Goal: Navigation & Orientation: Find specific page/section

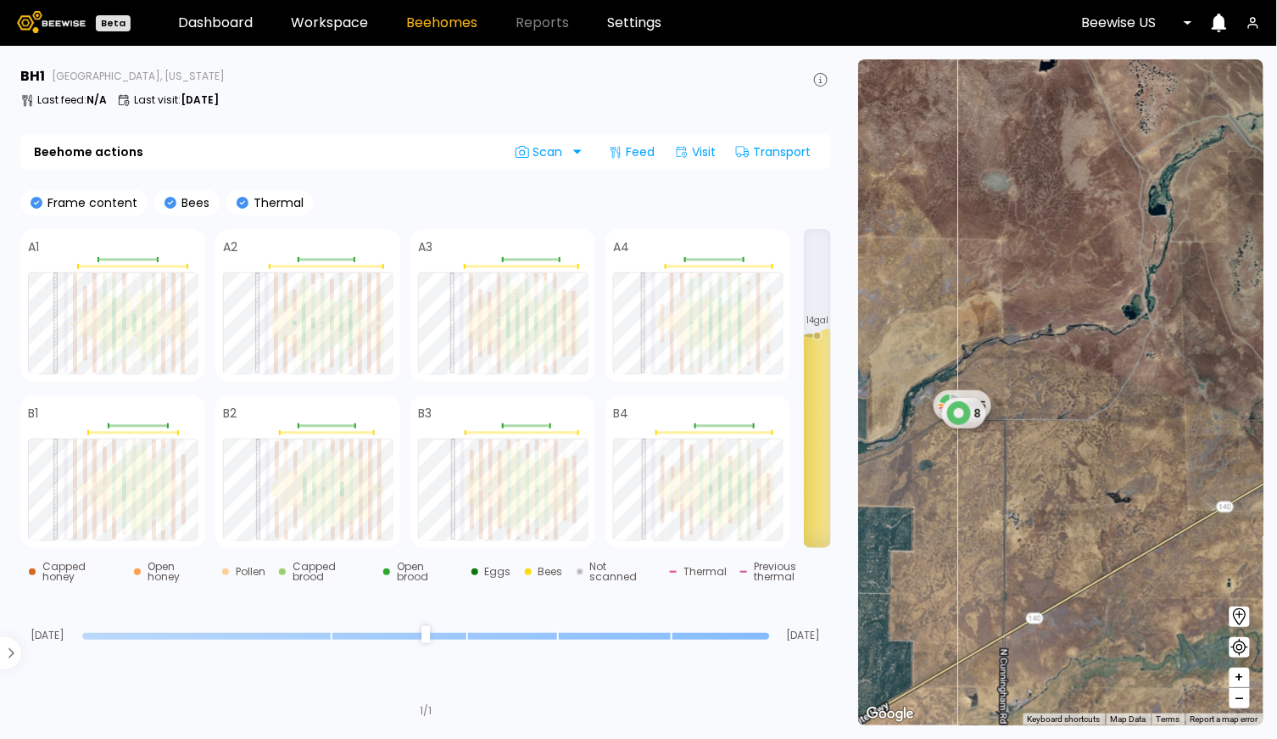
click at [1193, 33] on div at bounding box center [1199, 22] width 14 height 39
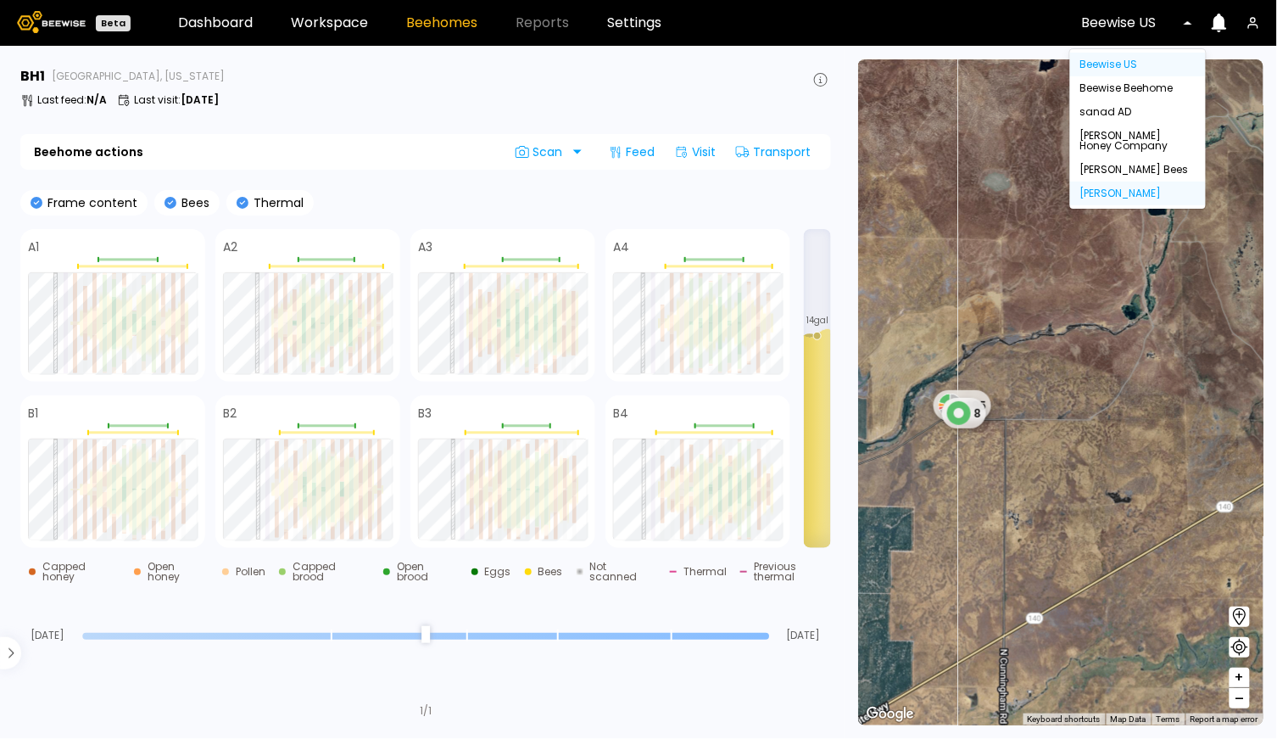
click at [1127, 187] on div "[PERSON_NAME]" at bounding box center [1138, 194] width 136 height 24
click at [1099, 193] on div "[PERSON_NAME]" at bounding box center [1138, 193] width 115 height 10
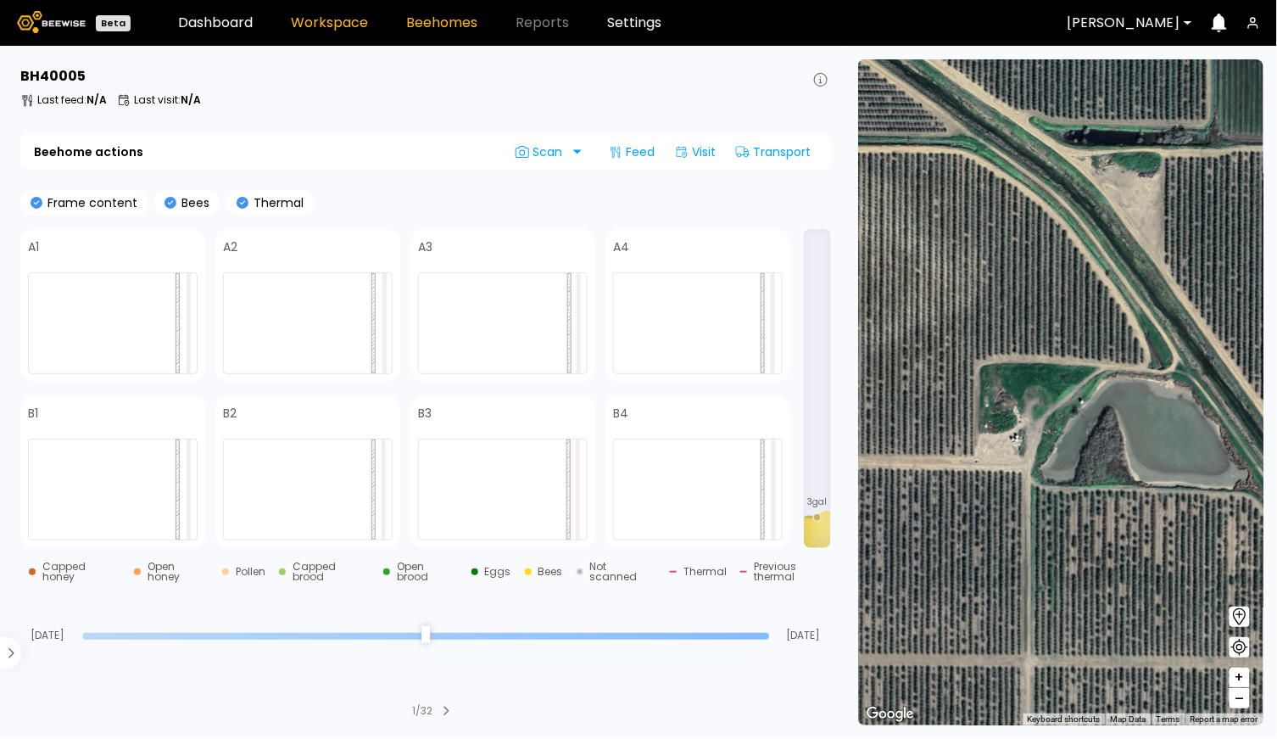
click at [346, 25] on link "Workspace" at bounding box center [329, 23] width 77 height 14
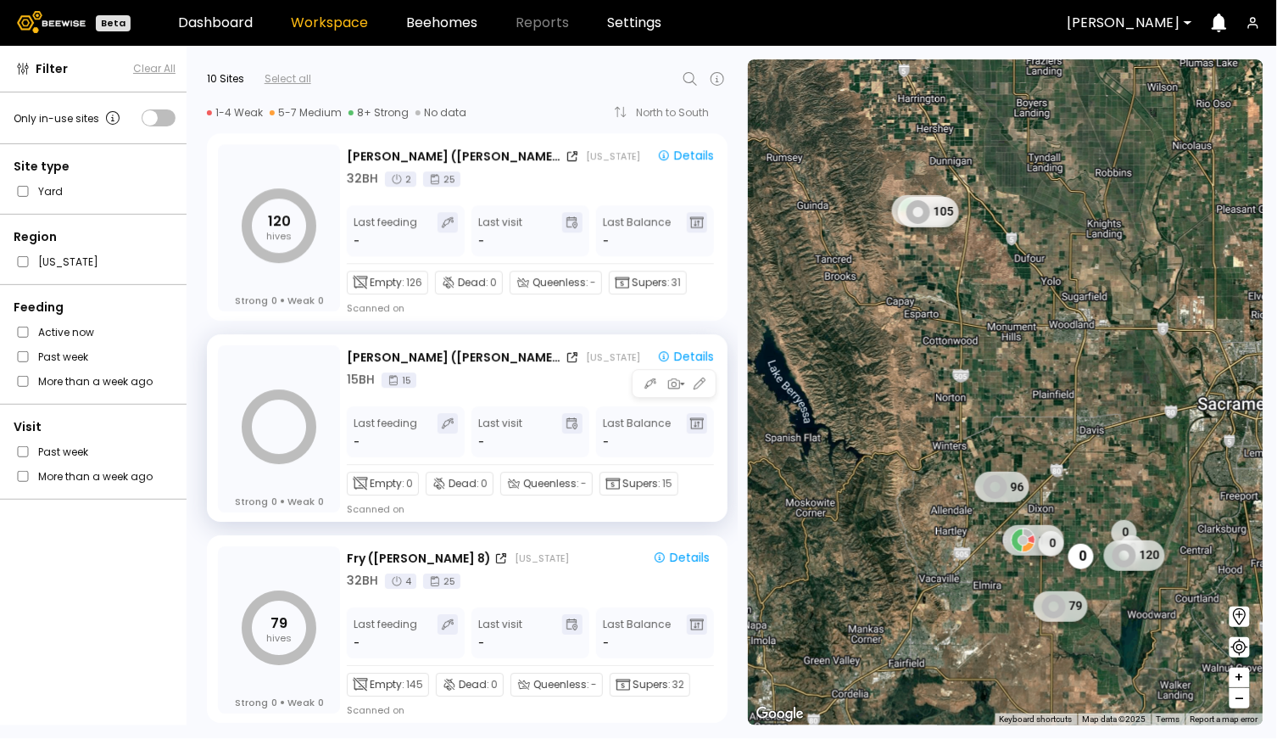
scroll to position [1408, 0]
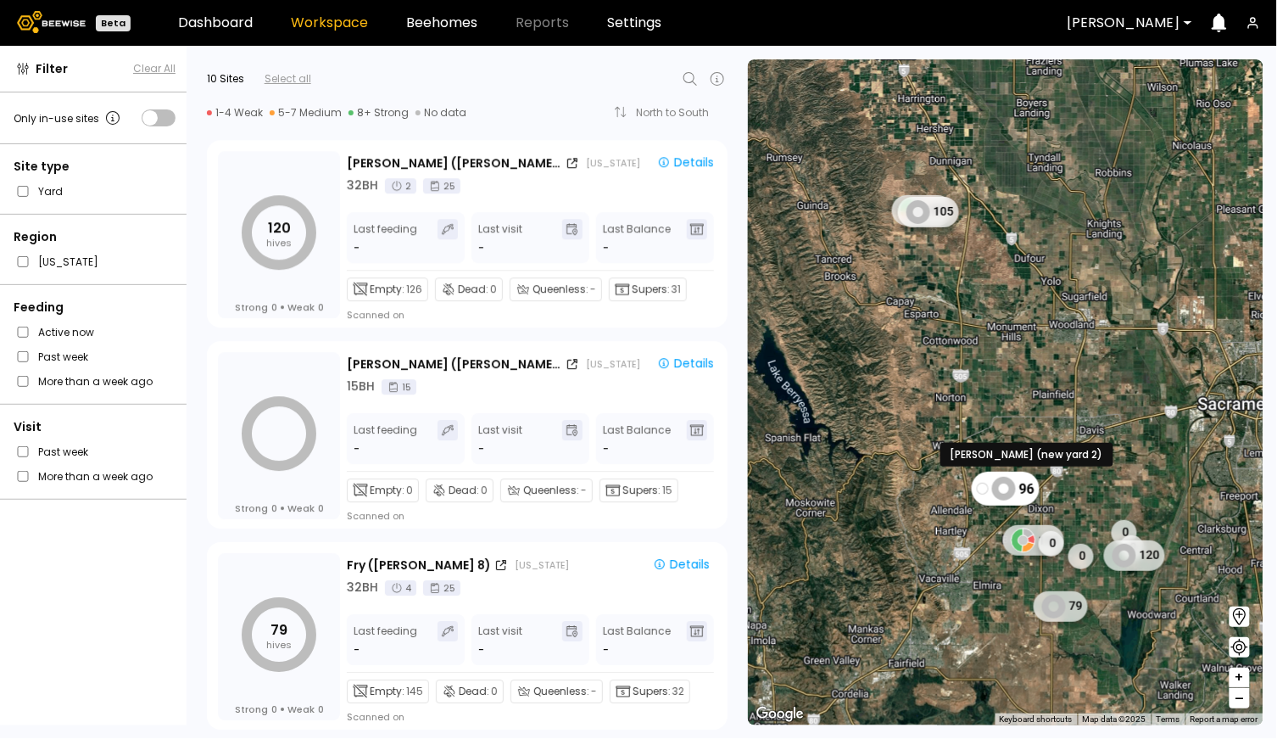
click at [989, 499] on div "96" at bounding box center [1006, 489] width 68 height 34
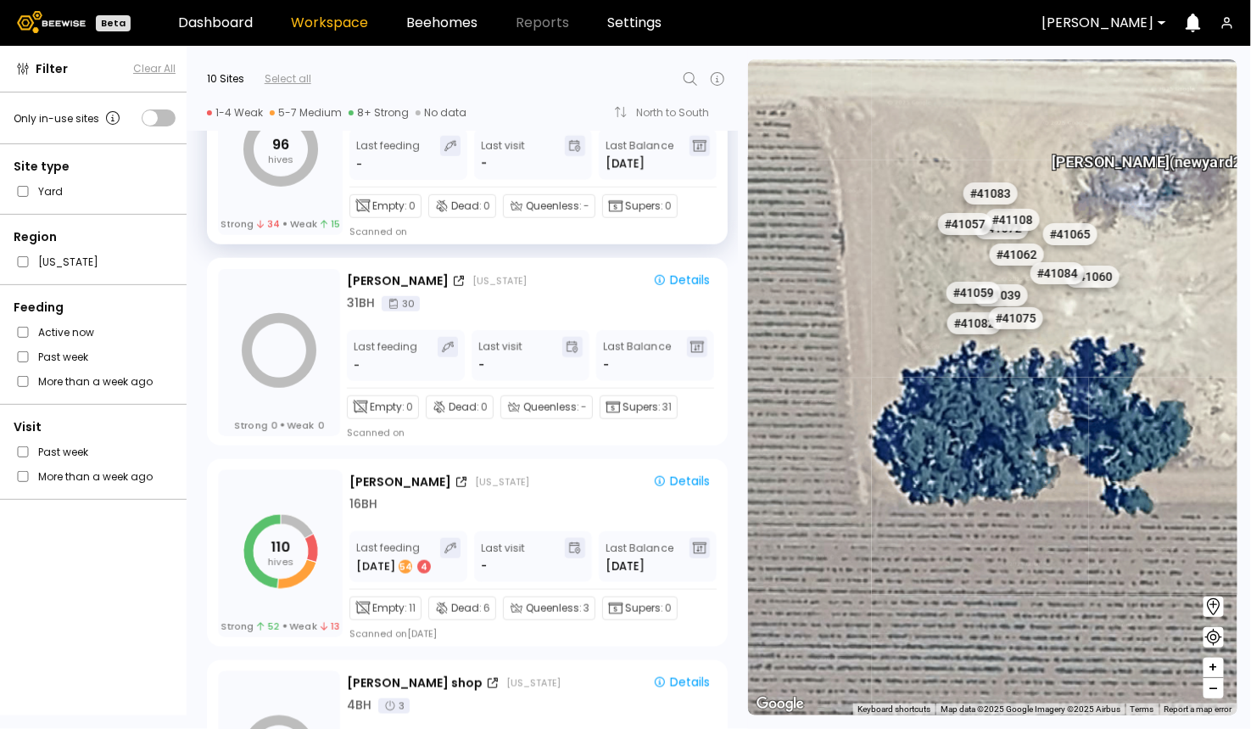
scroll to position [522, 0]
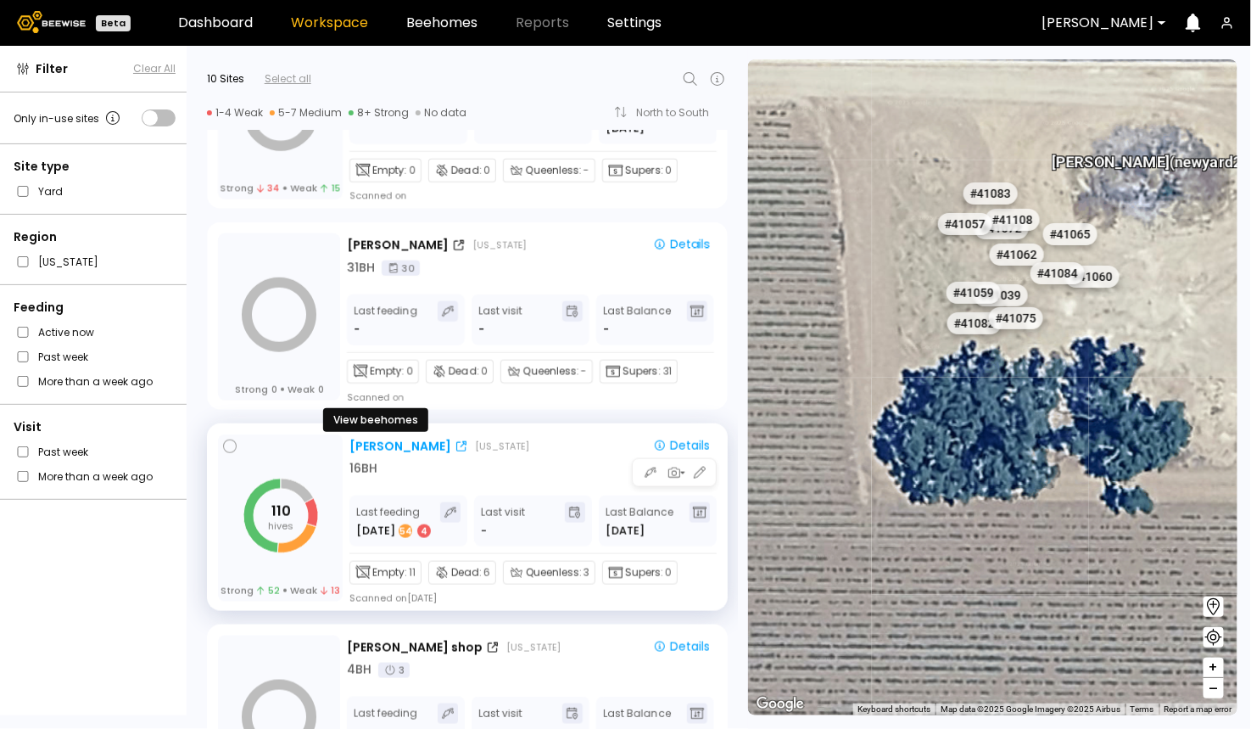
click at [375, 441] on div "Nunes" at bounding box center [400, 447] width 102 height 18
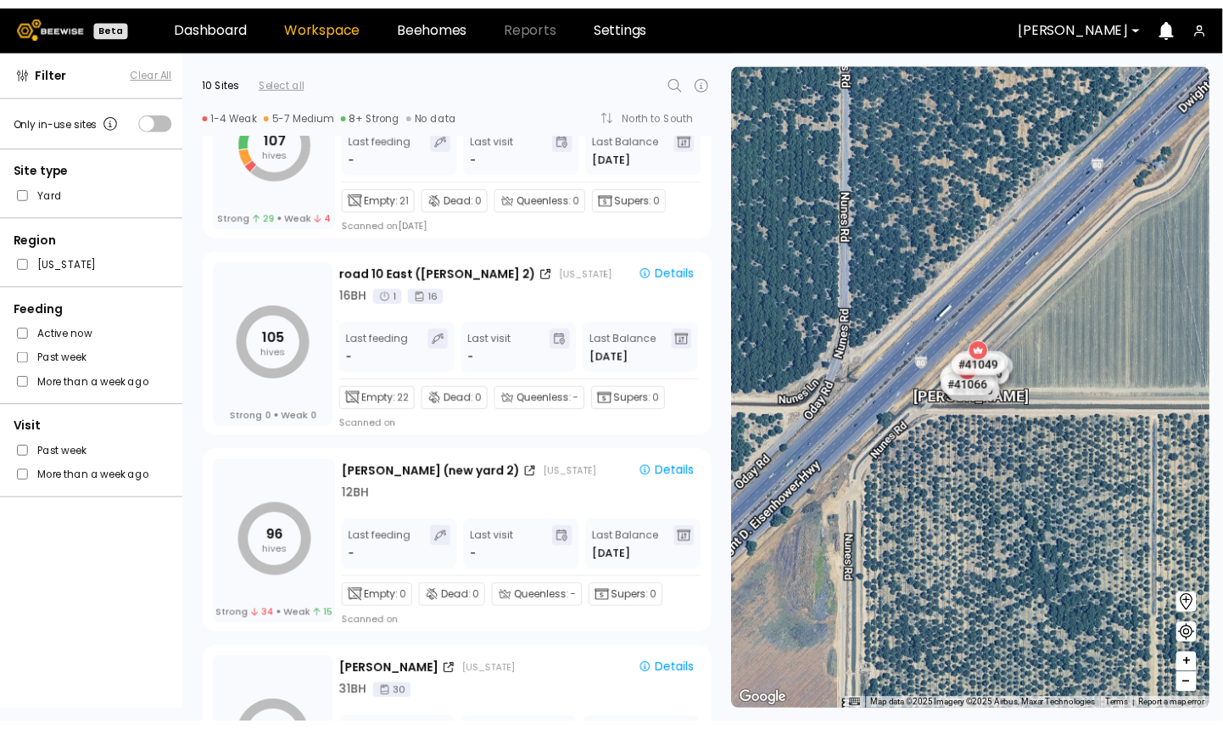
scroll to position [106, 0]
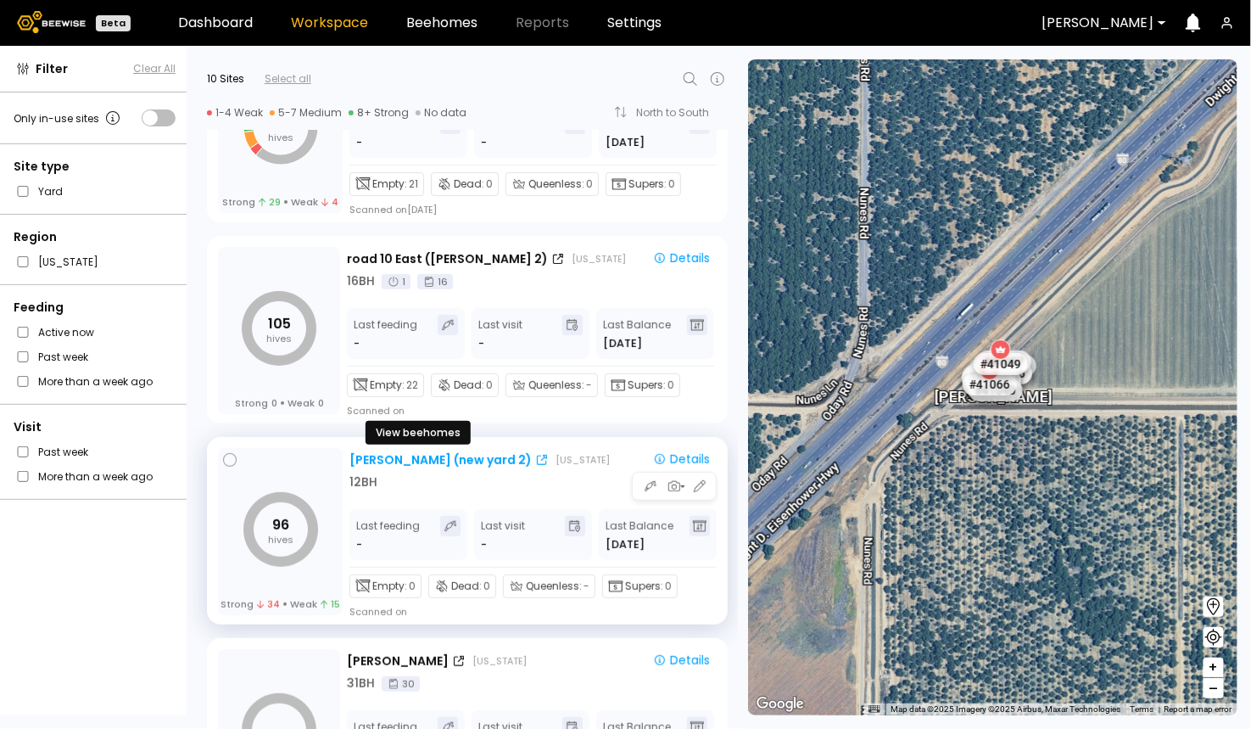
click at [391, 453] on div "Sievers (new yard 2)" at bounding box center [440, 460] width 182 height 18
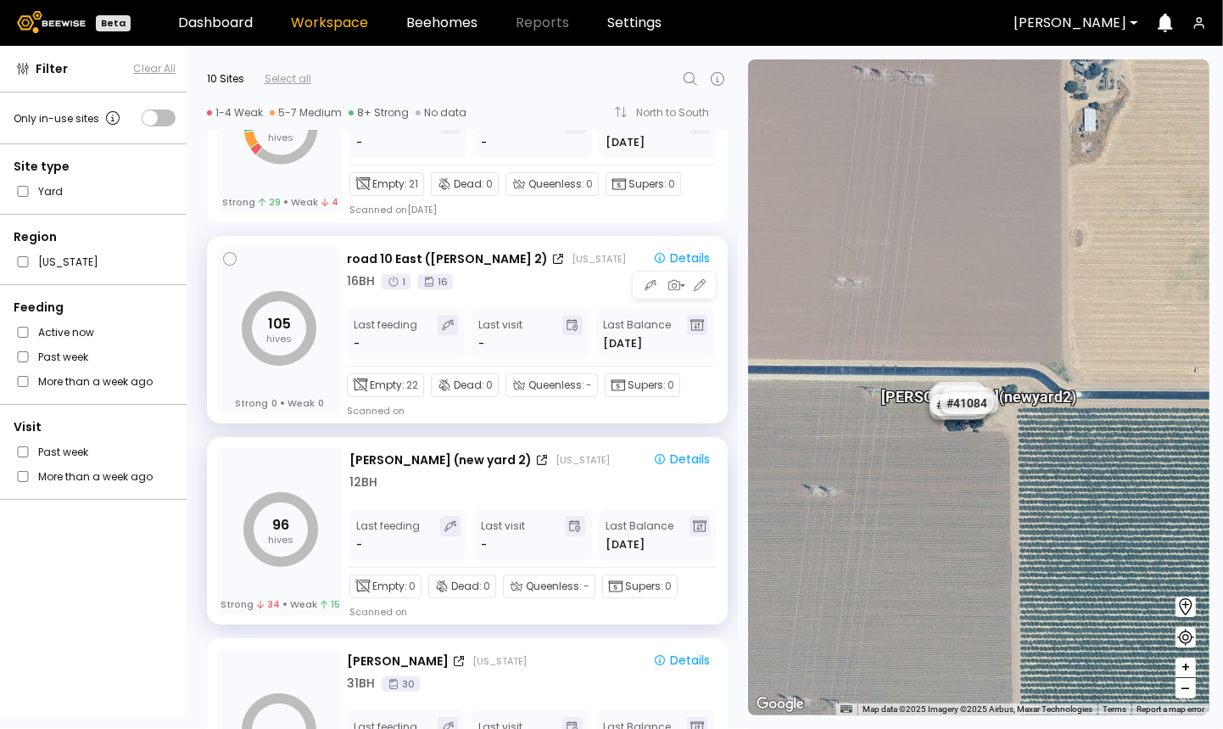
scroll to position [0, 0]
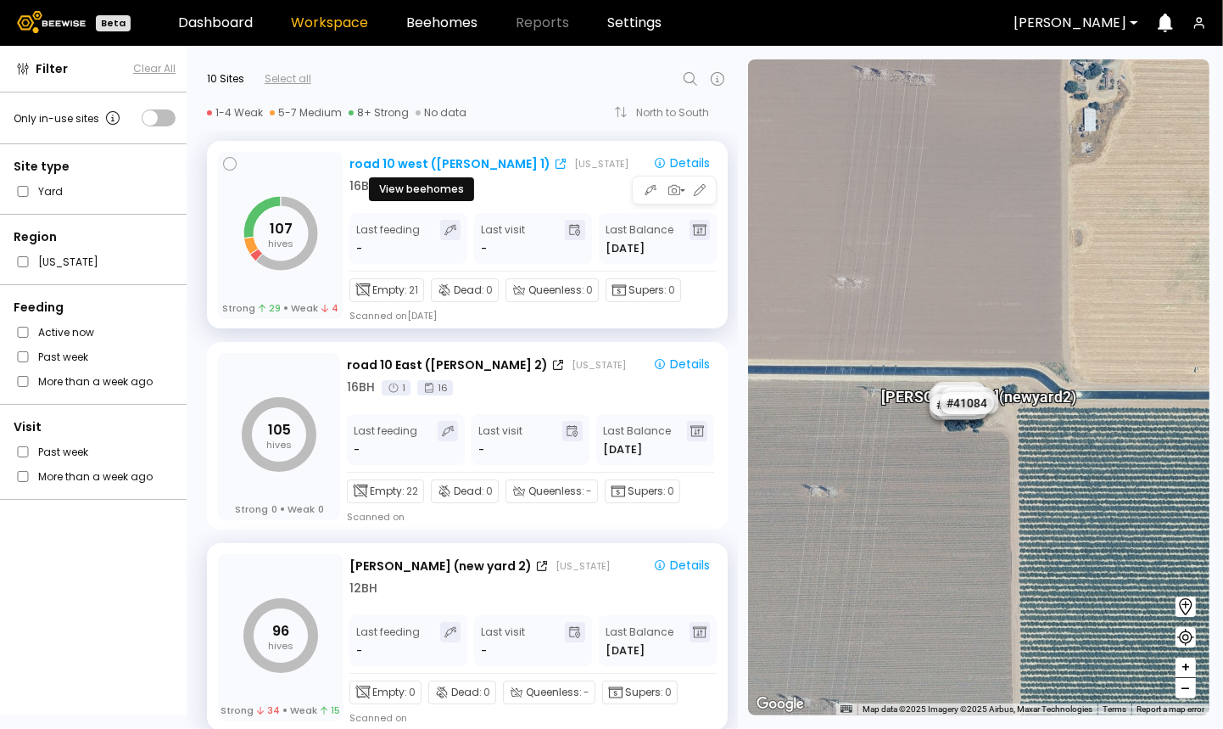
click at [399, 157] on div "road 10 west (Dixon 1)" at bounding box center [449, 164] width 201 height 18
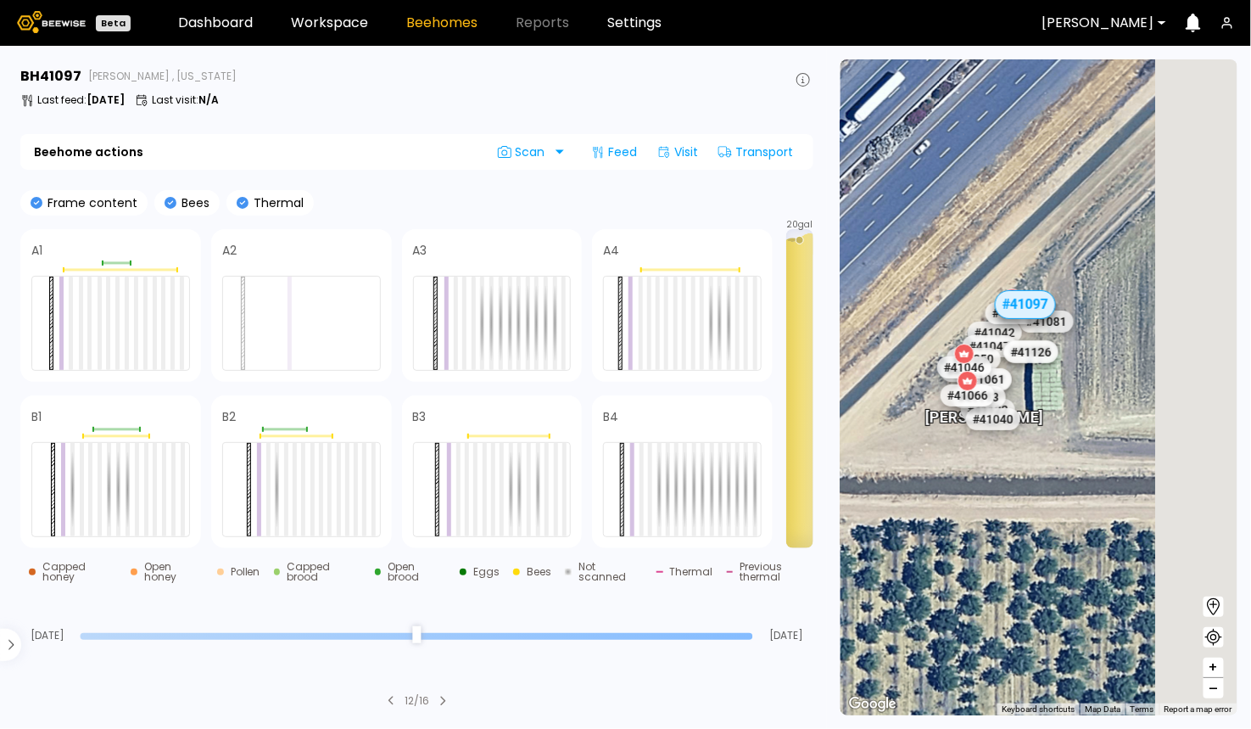
drag, startPoint x: 1013, startPoint y: 362, endPoint x: 903, endPoint y: 375, distance: 110.1
click at [903, 375] on div "# 41073 # 41036 # 40069 # 40200 # 40702 # 40113 # 40306 # 40345 # 40297 # 40190…" at bounding box center [1039, 387] width 397 height 656
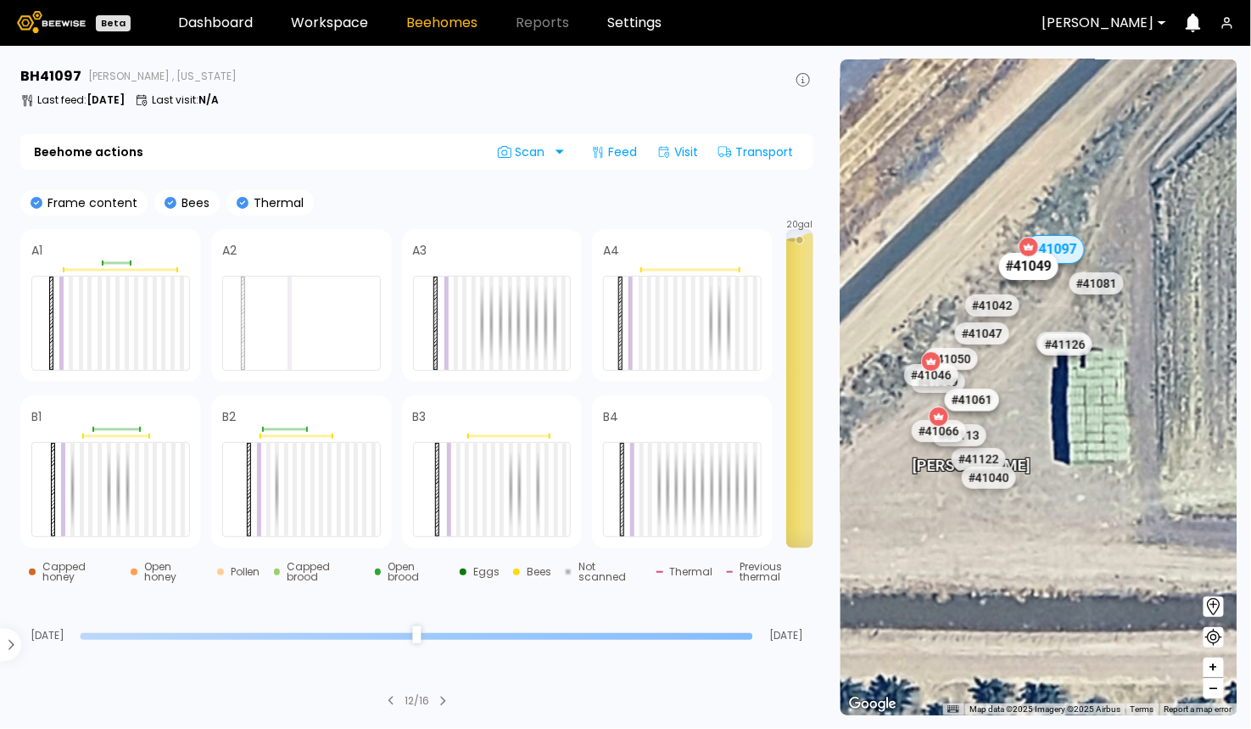
click at [1036, 263] on div "# 41049" at bounding box center [1028, 265] width 59 height 27
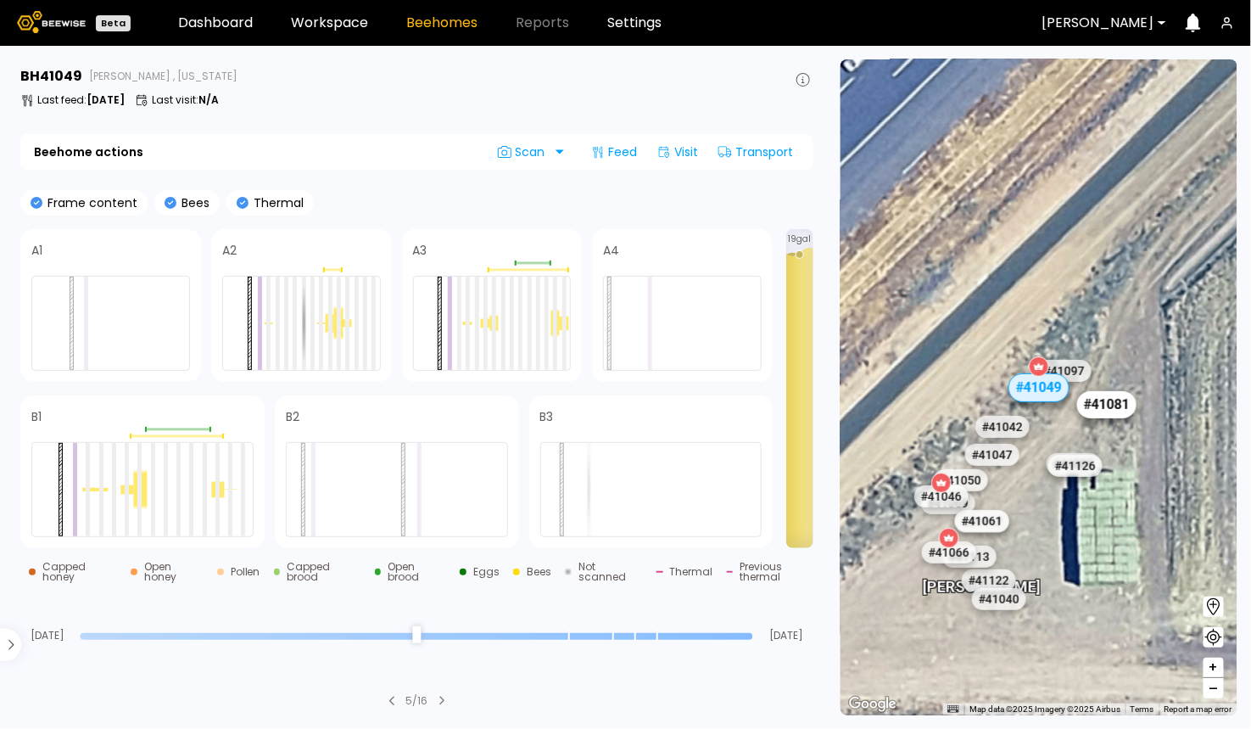
click at [1110, 399] on div "# 41081" at bounding box center [1106, 403] width 59 height 27
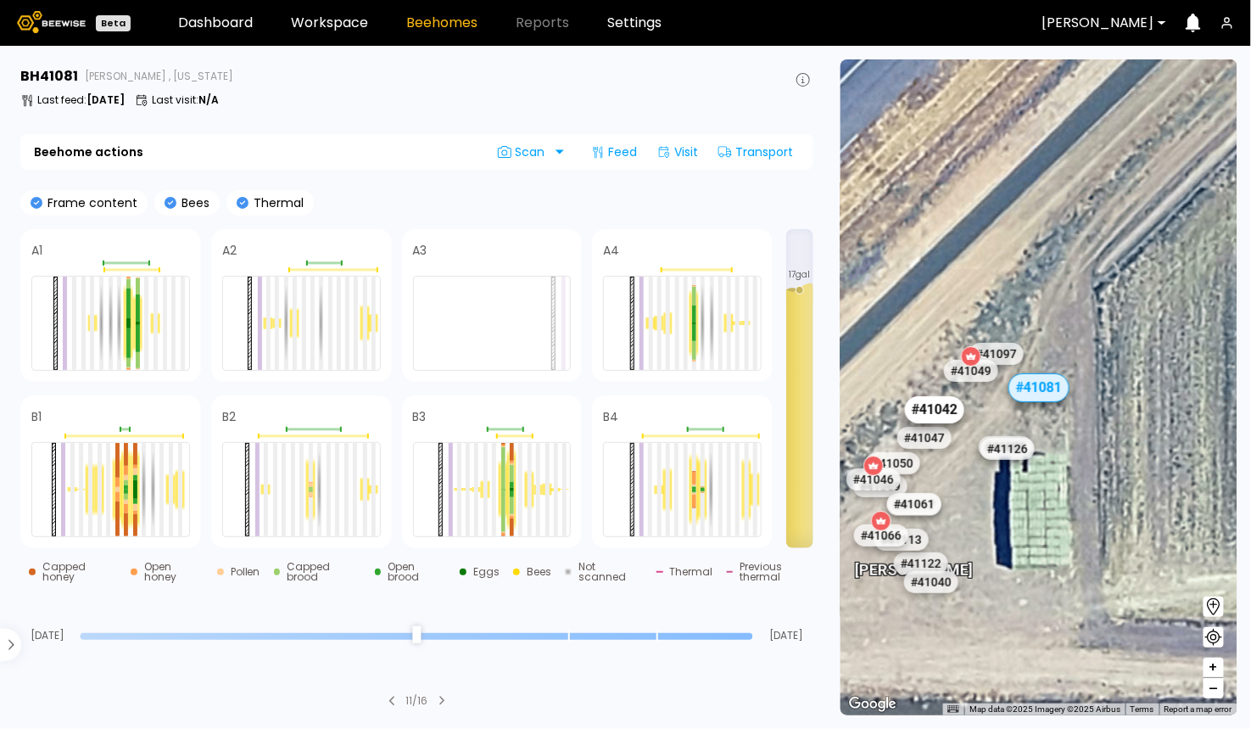
click at [936, 405] on div "# 41042" at bounding box center [934, 409] width 59 height 27
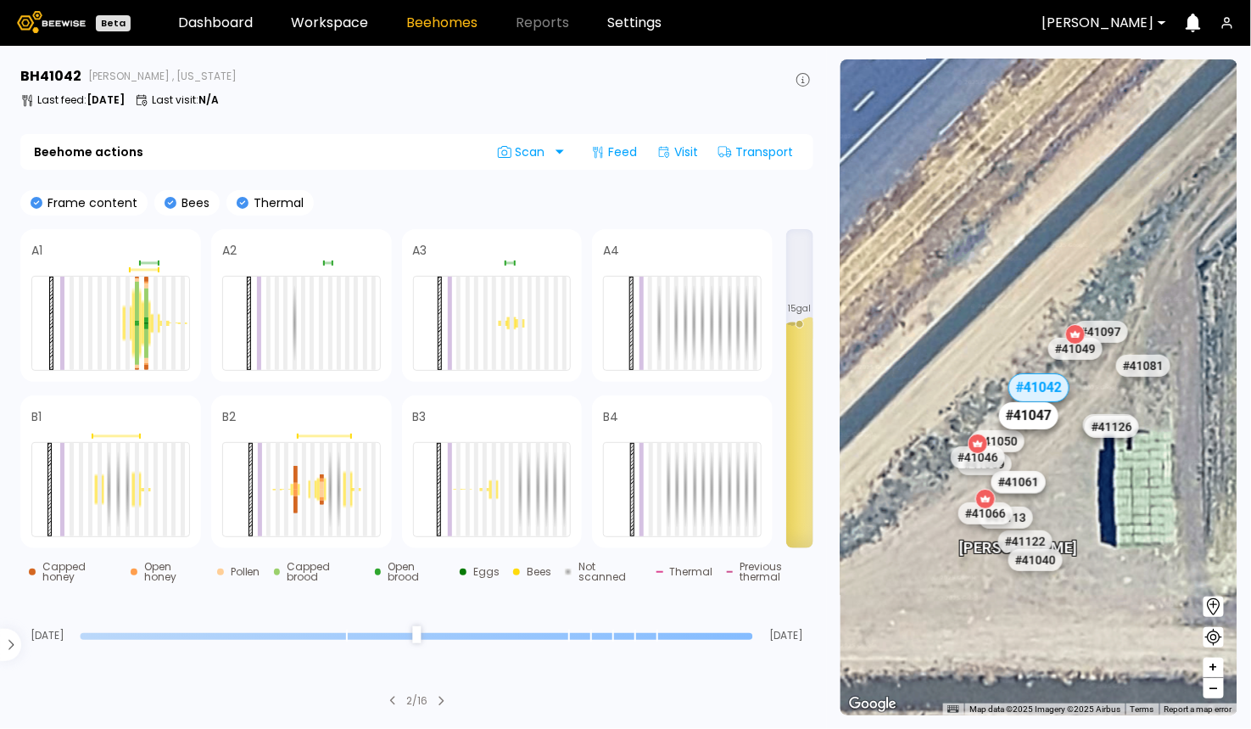
click at [1032, 418] on div "# 41047" at bounding box center [1028, 414] width 59 height 27
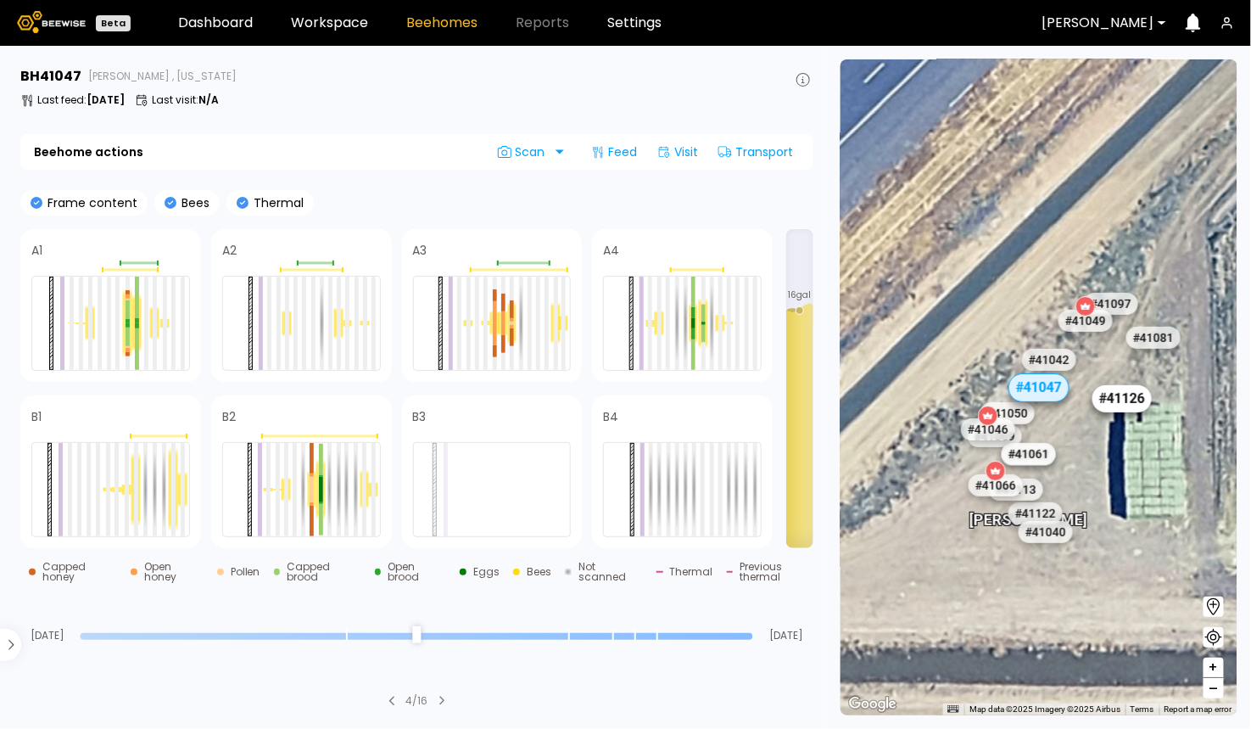
click at [1126, 396] on div "# 41126" at bounding box center [1121, 398] width 59 height 27
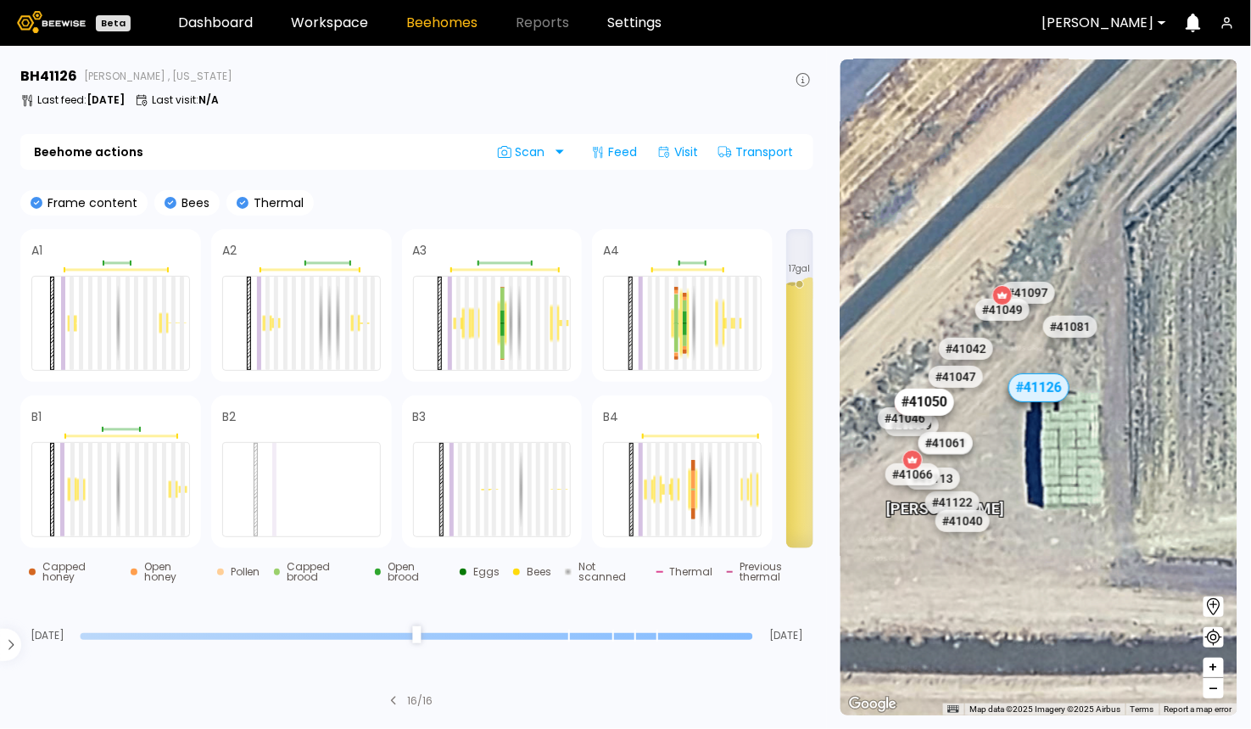
click at [938, 398] on div "# 41050" at bounding box center [924, 401] width 59 height 27
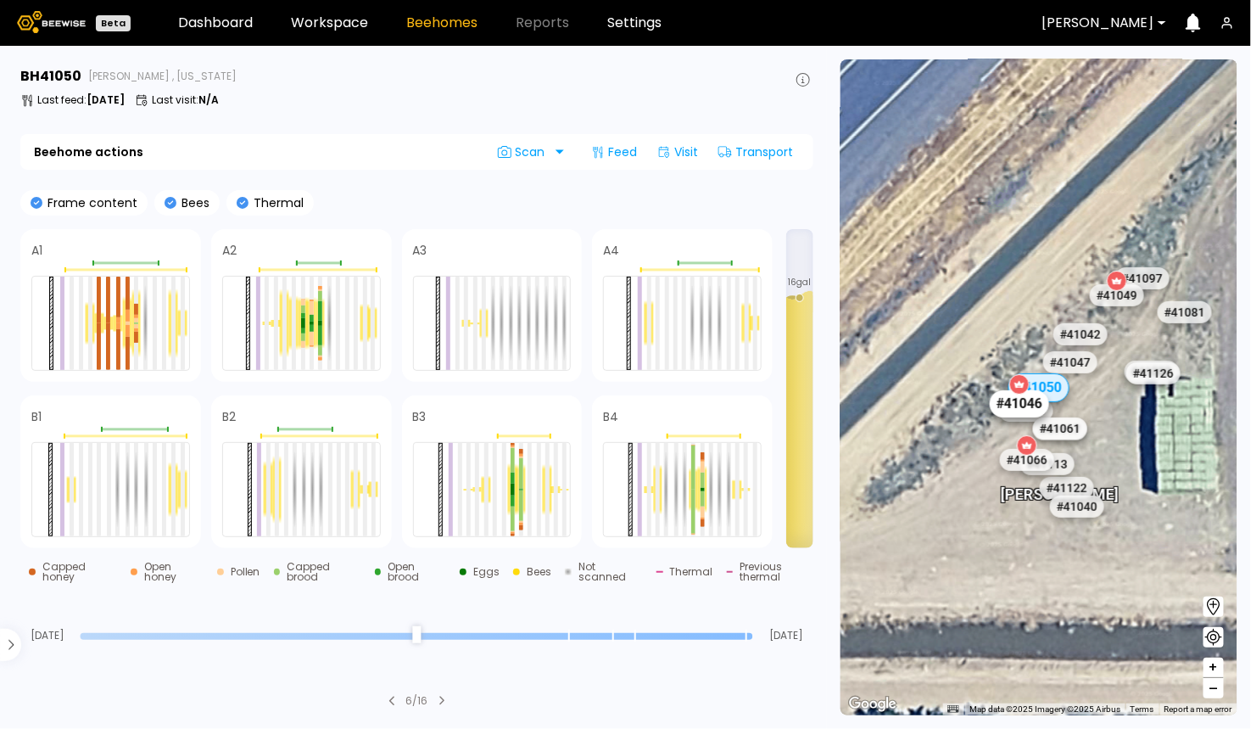
click at [1024, 405] on div "# 41046" at bounding box center [1019, 403] width 59 height 27
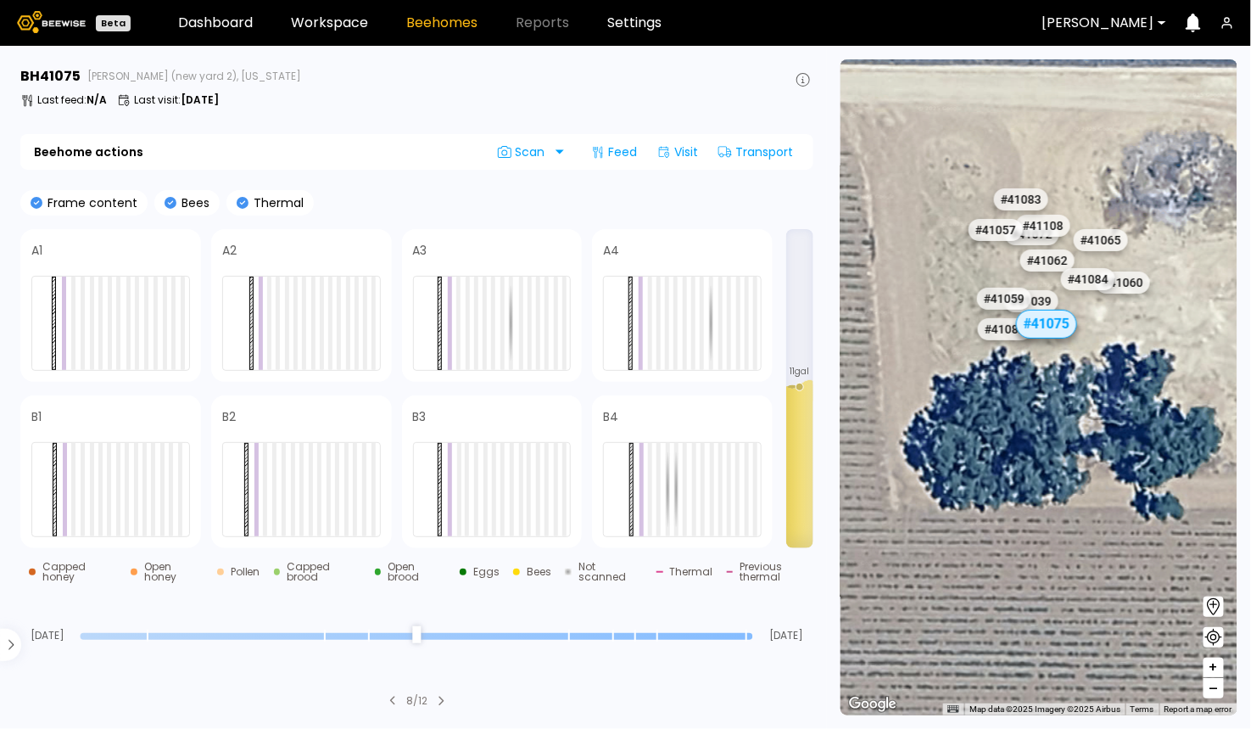
drag, startPoint x: 1164, startPoint y: 366, endPoint x: 833, endPoint y: 462, distance: 345.4
click at [831, 462] on section "← Move left → Move right ↑ Move up ↓ Move down + Zoom in - Zoom out Home Jump l…" at bounding box center [1039, 387] width 424 height 683
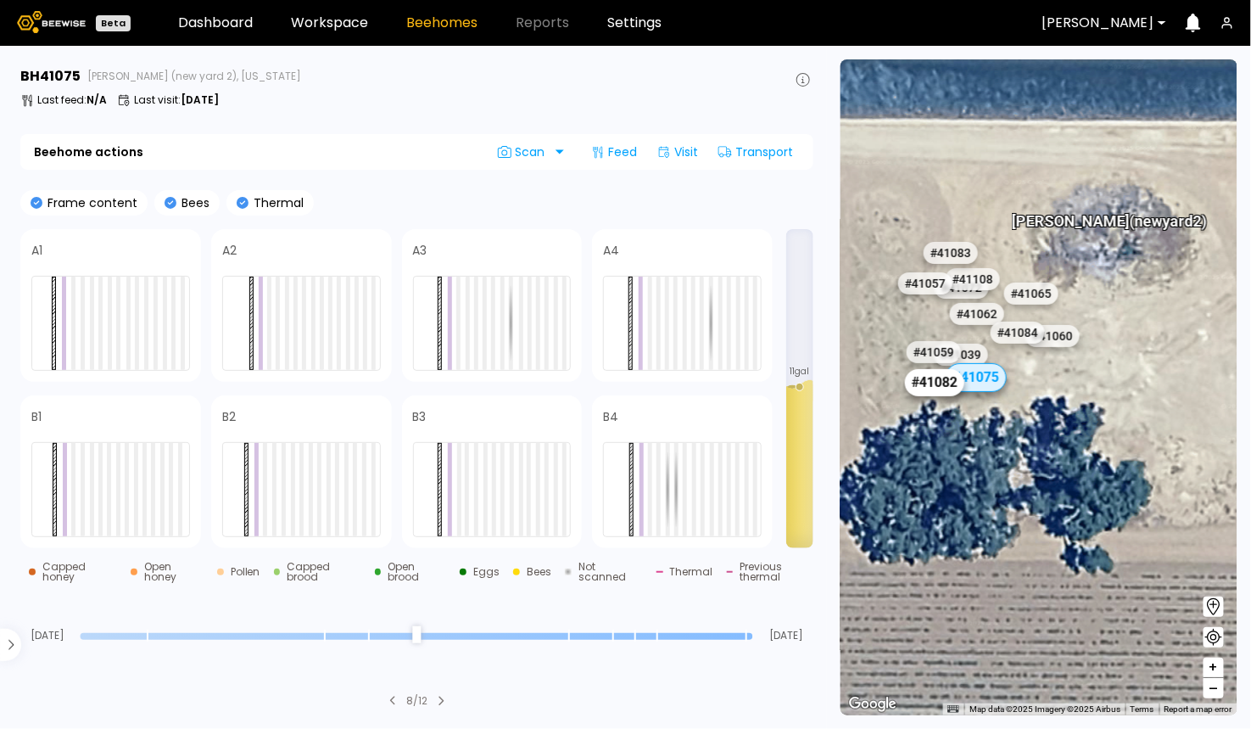
click at [924, 379] on div "# 41082" at bounding box center [934, 382] width 59 height 27
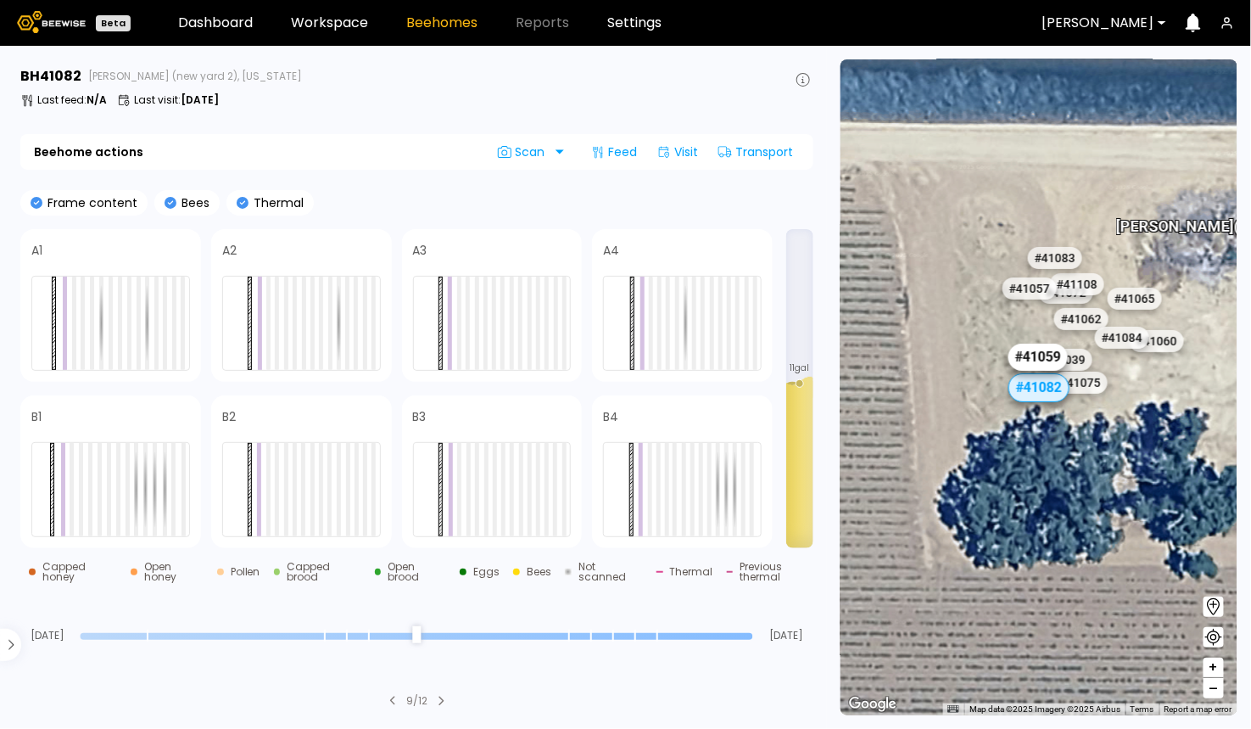
click at [1036, 355] on div "# 41059" at bounding box center [1037, 356] width 59 height 27
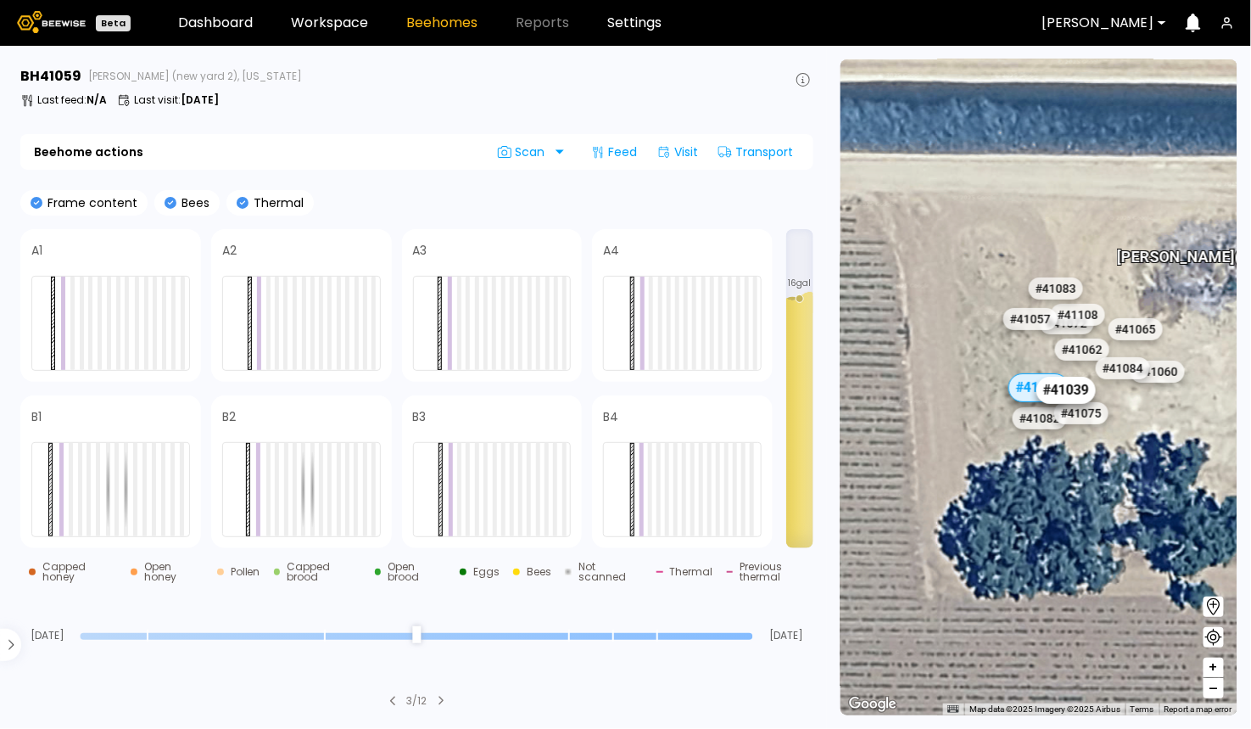
click at [1079, 389] on div "# 41039" at bounding box center [1066, 389] width 59 height 27
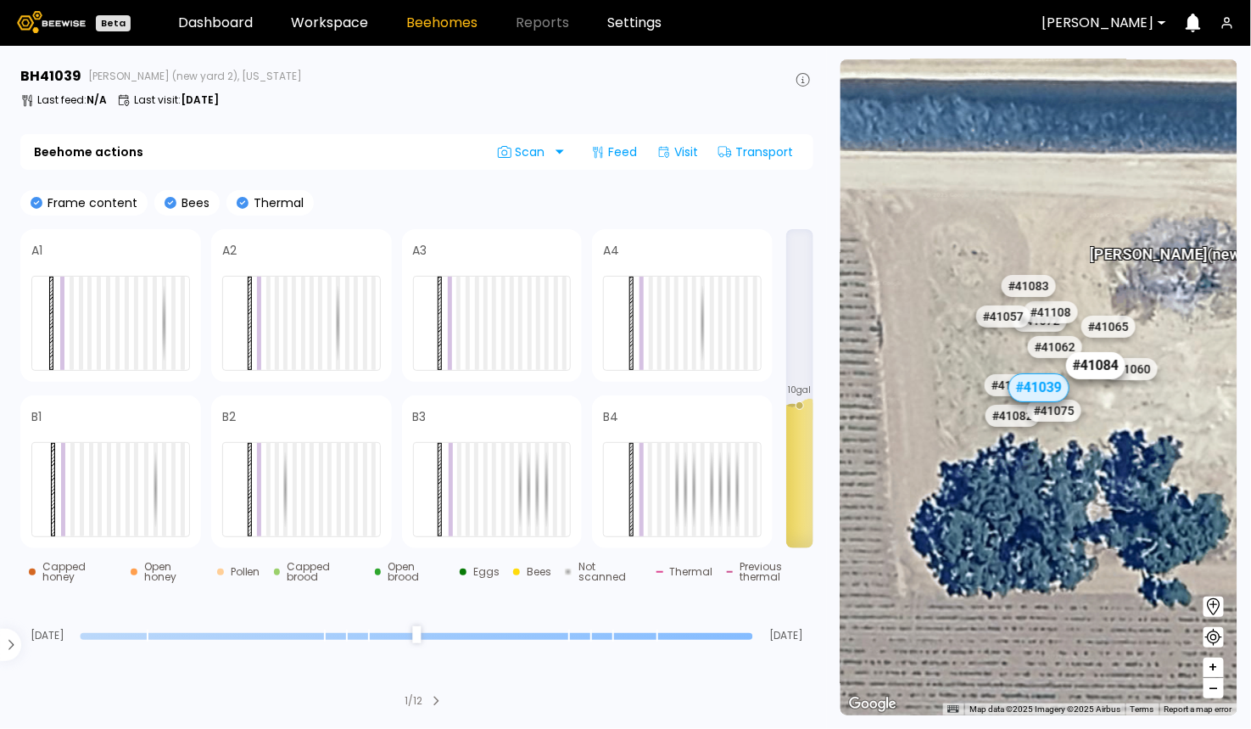
click at [1086, 370] on div "# 41084" at bounding box center [1095, 365] width 59 height 27
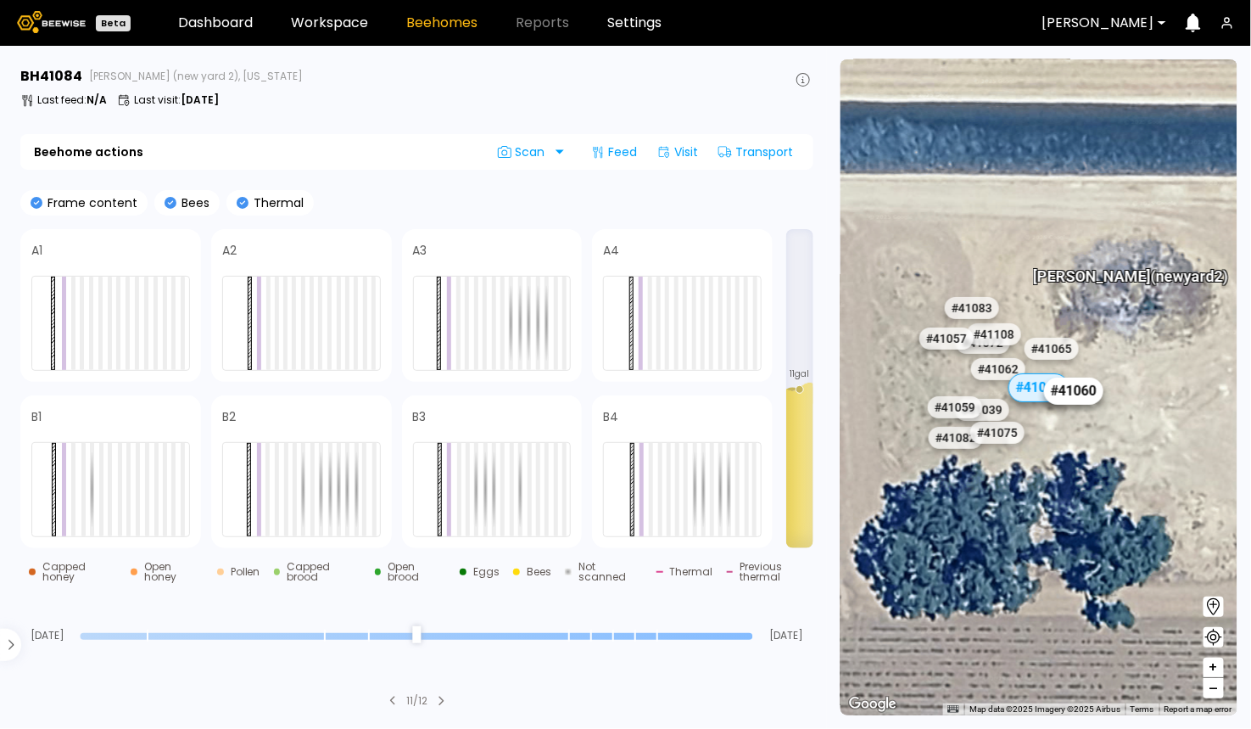
click at [1085, 393] on div "# 41060" at bounding box center [1074, 390] width 59 height 27
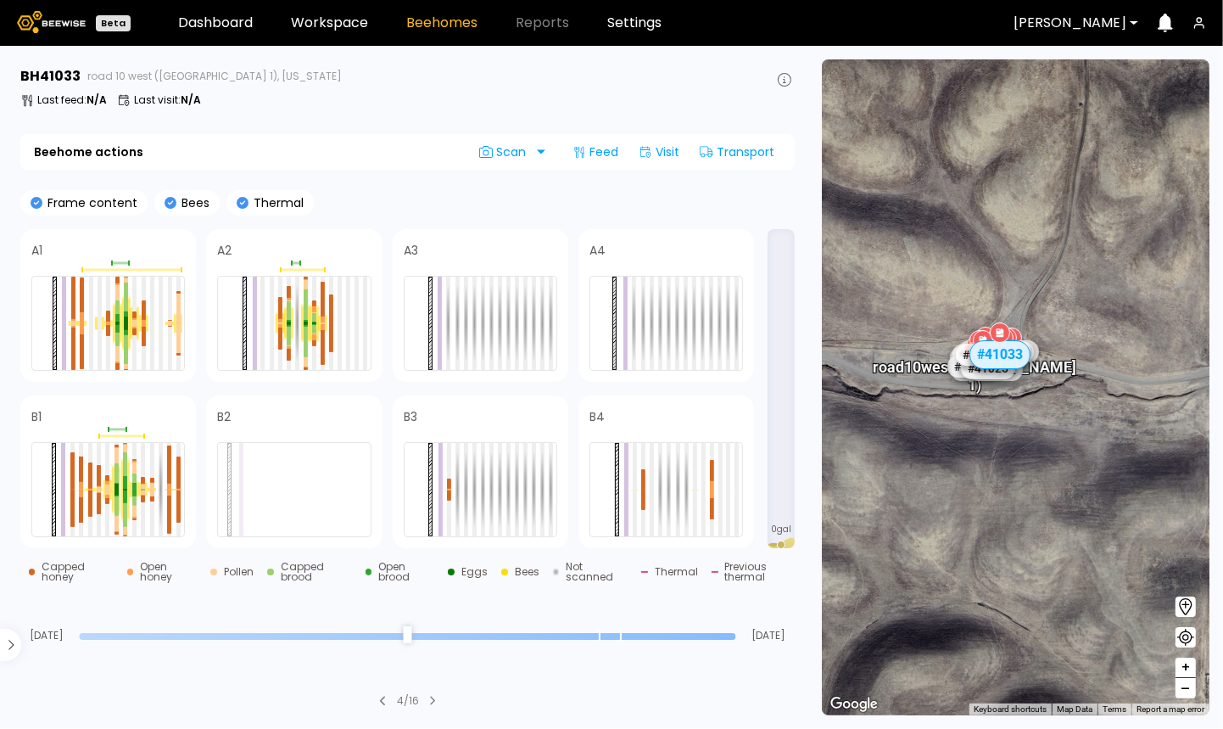
drag, startPoint x: 899, startPoint y: 383, endPoint x: 1006, endPoint y: 409, distance: 109.9
click at [1006, 409] on div "road 10 west ([PERSON_NAME] 1)" at bounding box center [1077, 392] width 204 height 53
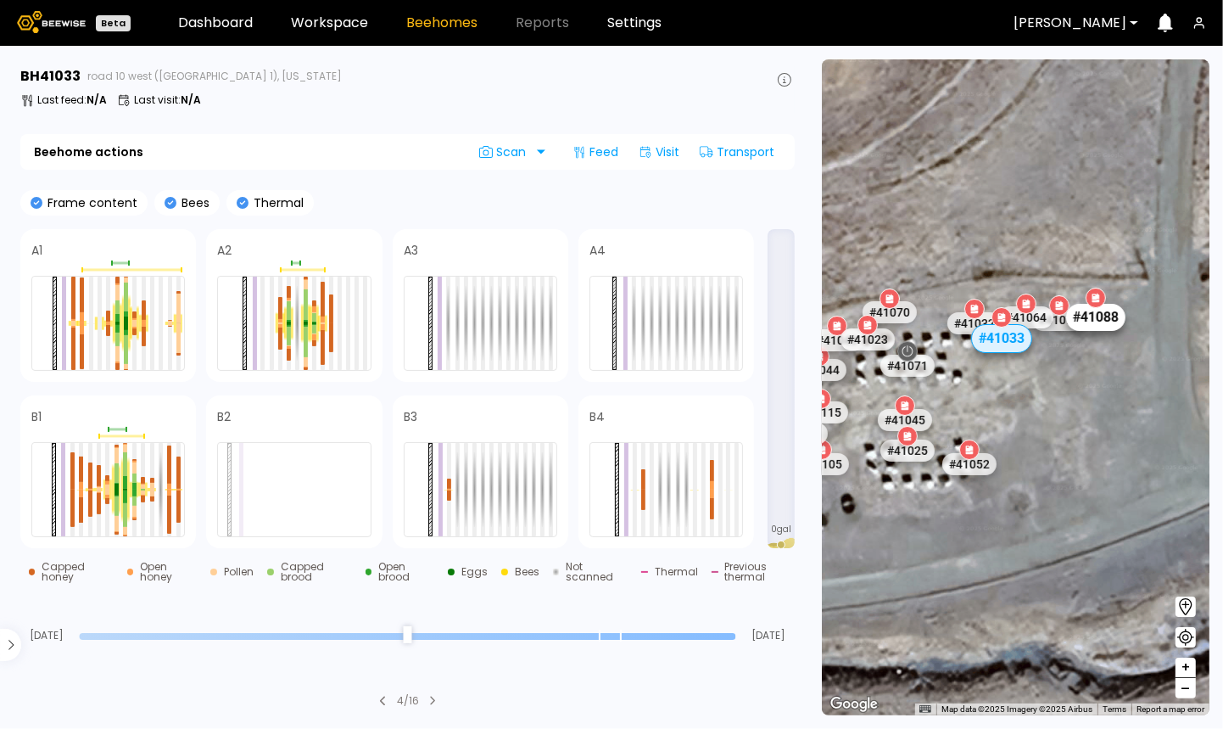
click at [1099, 329] on div "# 41088" at bounding box center [1094, 316] width 59 height 27
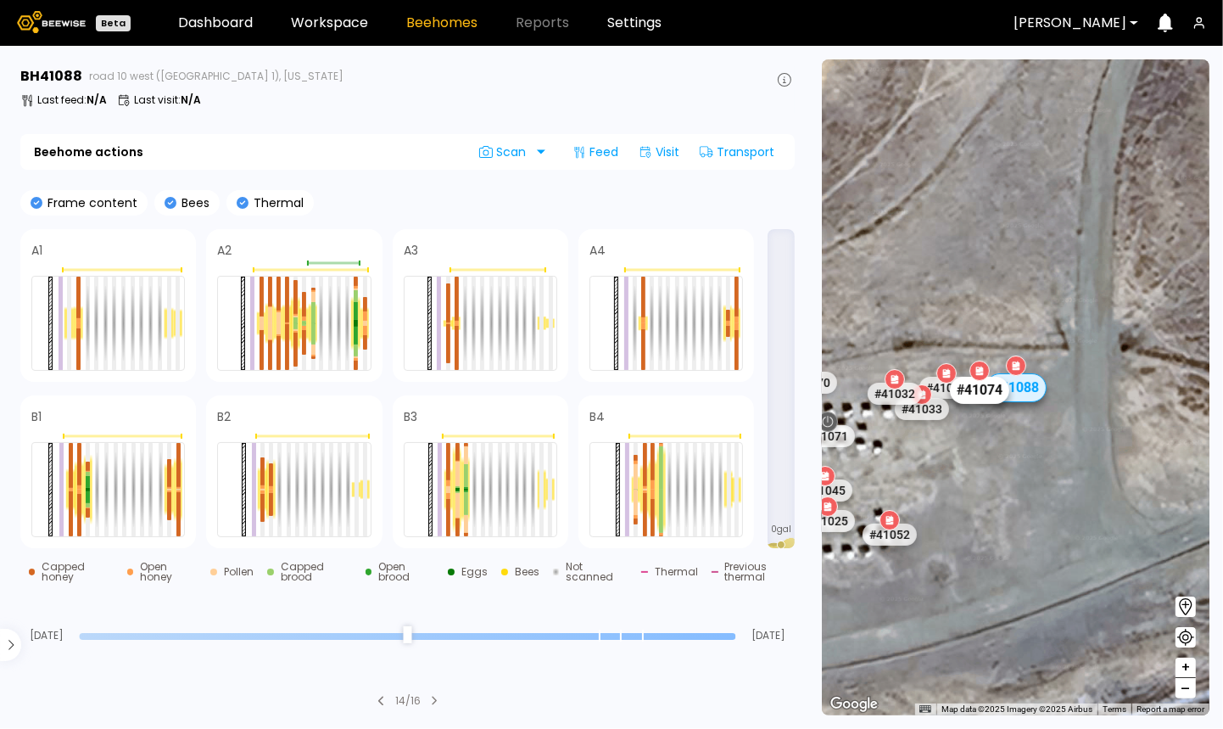
click at [978, 391] on div "# 41074" at bounding box center [978, 389] width 59 height 27
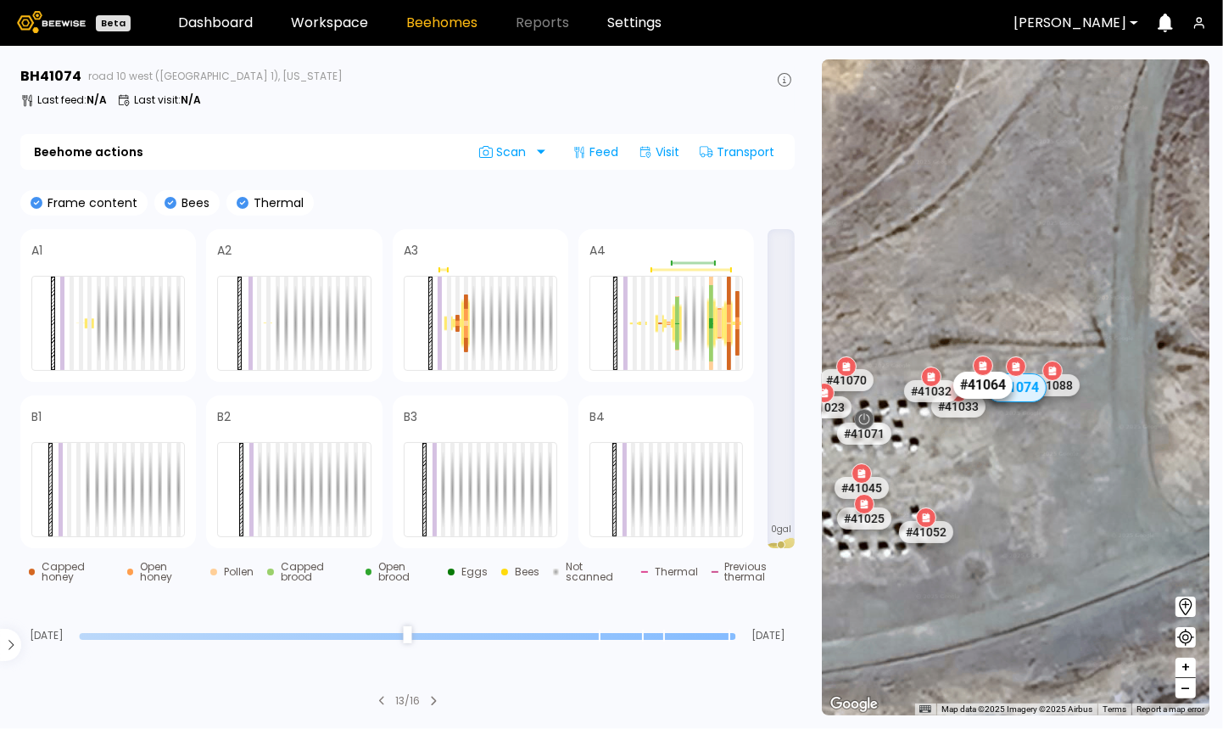
click at [979, 377] on div "# 41064" at bounding box center [982, 384] width 59 height 27
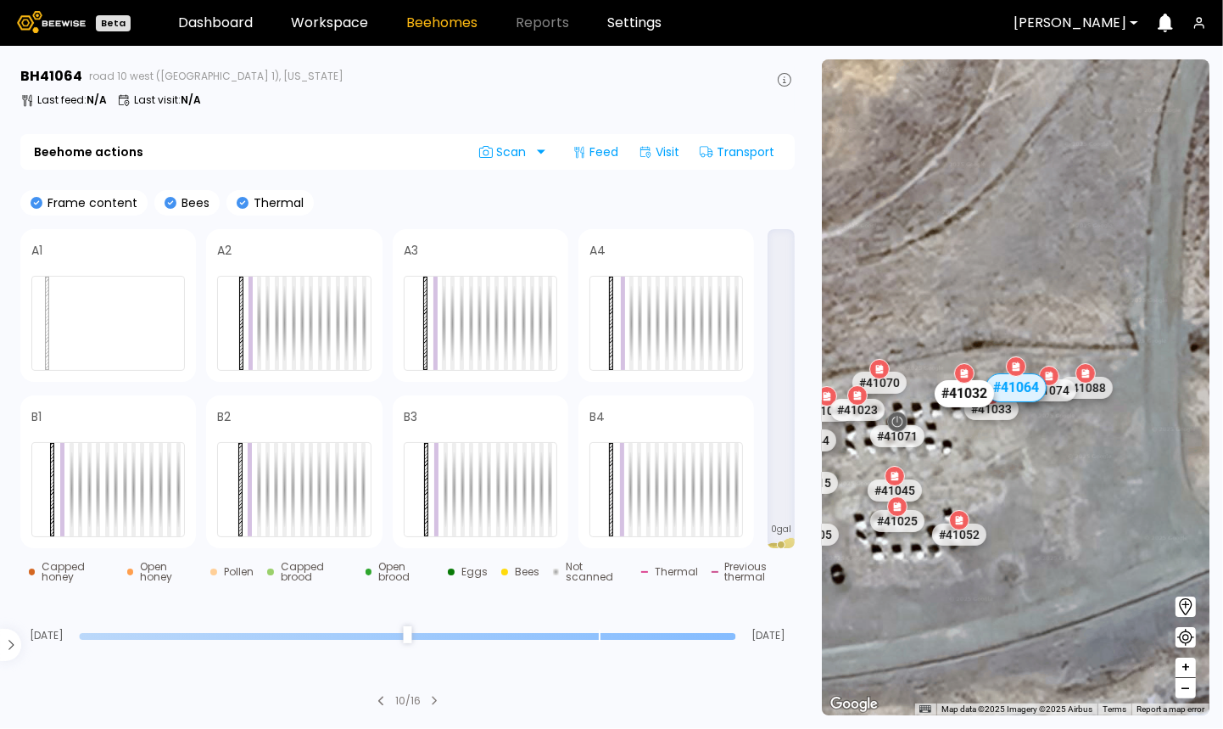
click at [962, 395] on div "# 41032" at bounding box center [964, 392] width 59 height 27
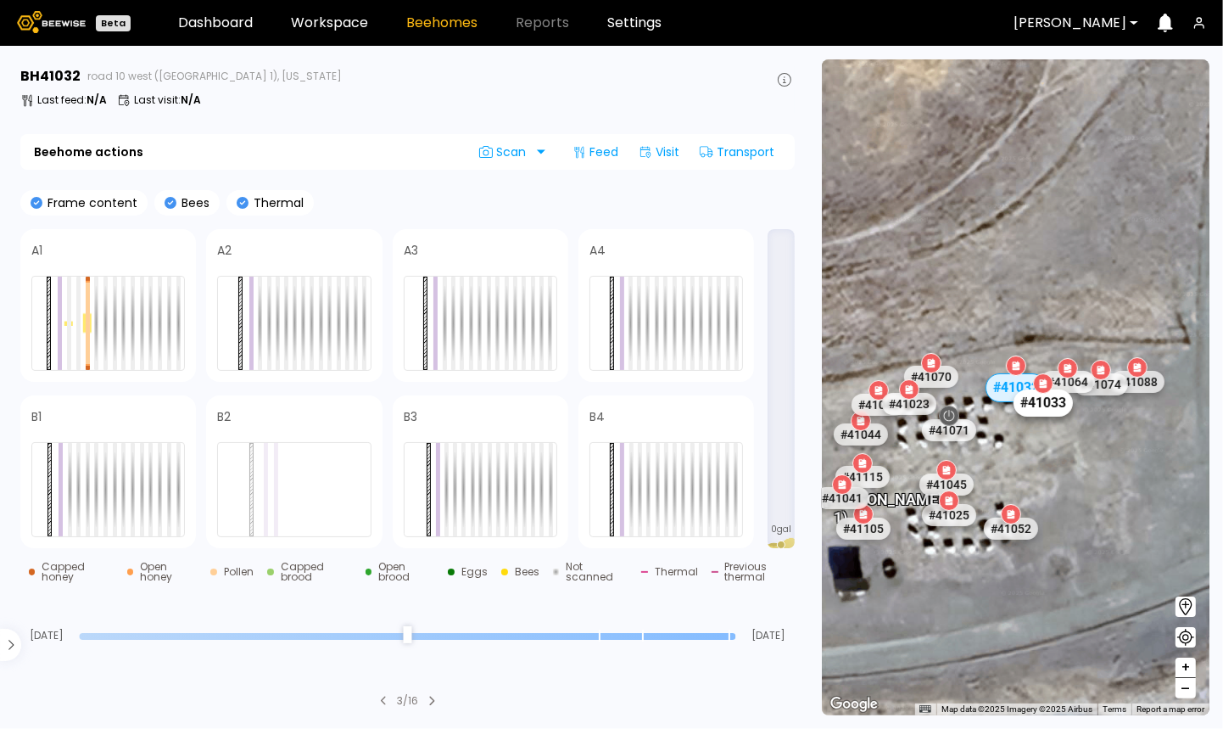
click at [1045, 401] on div "# 41033" at bounding box center [1043, 401] width 59 height 27
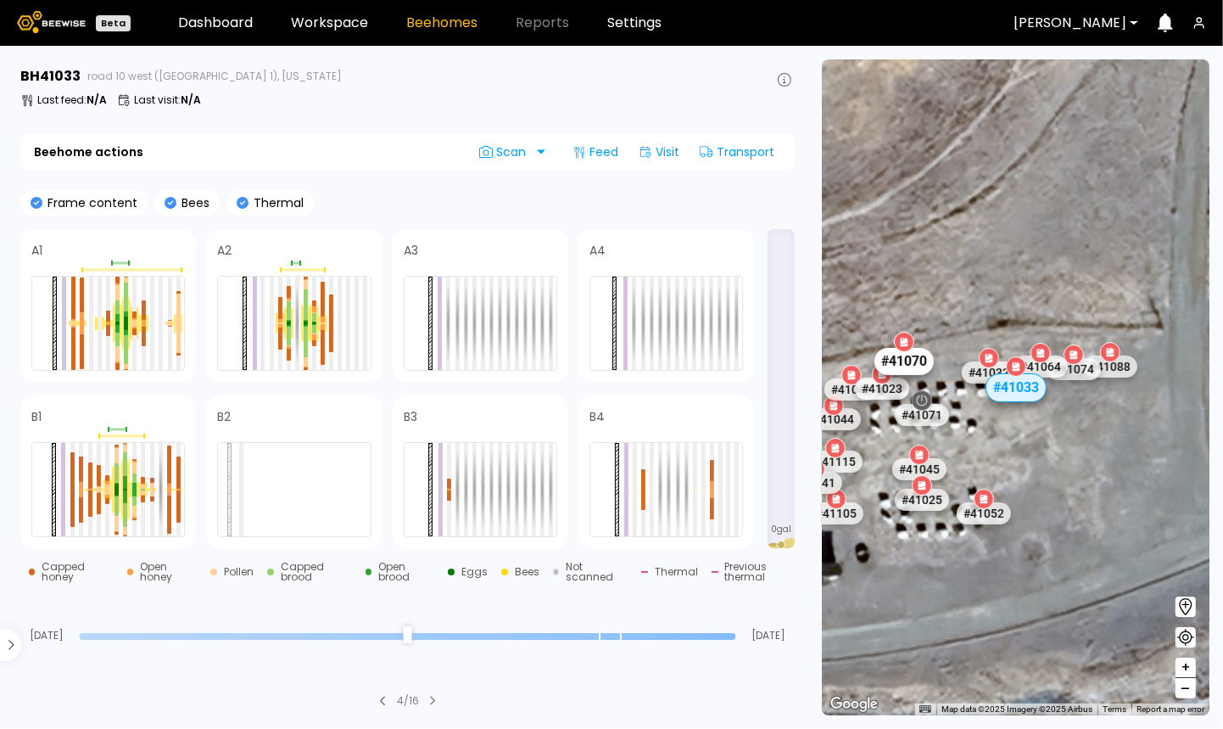
click at [910, 364] on div "# 41070" at bounding box center [903, 361] width 59 height 27
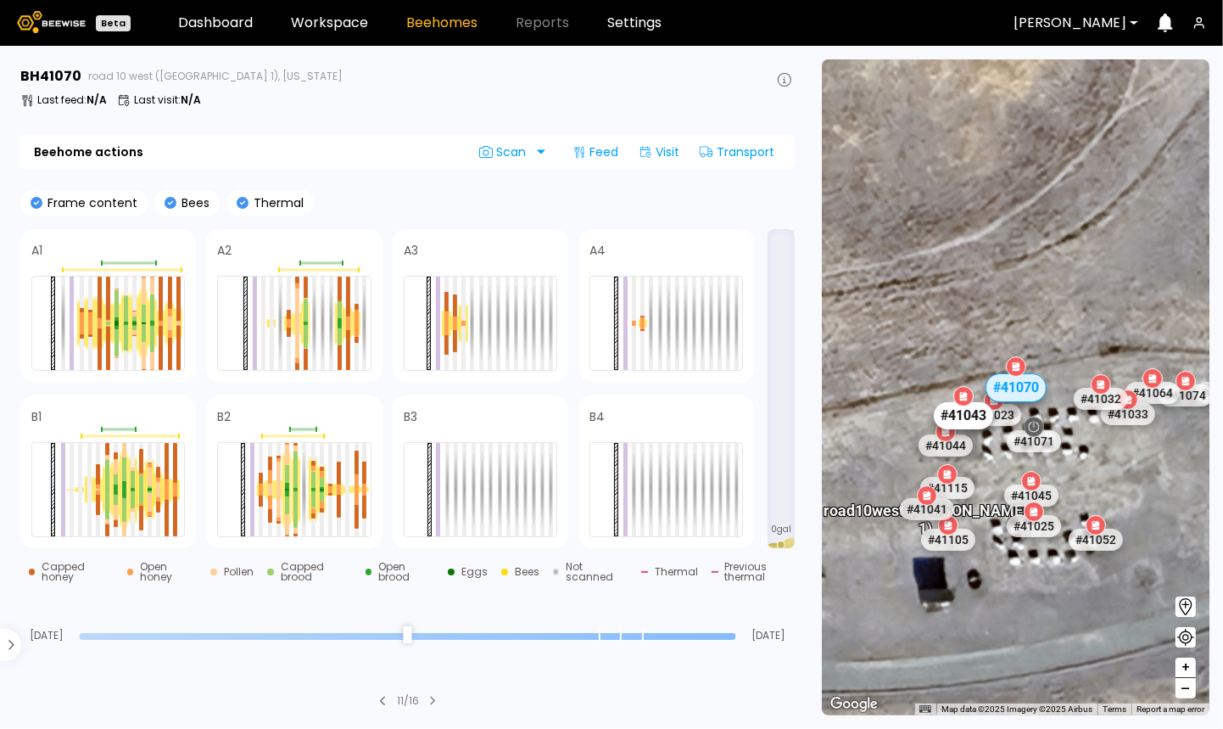
click at [953, 419] on div "# 41043" at bounding box center [963, 414] width 59 height 27
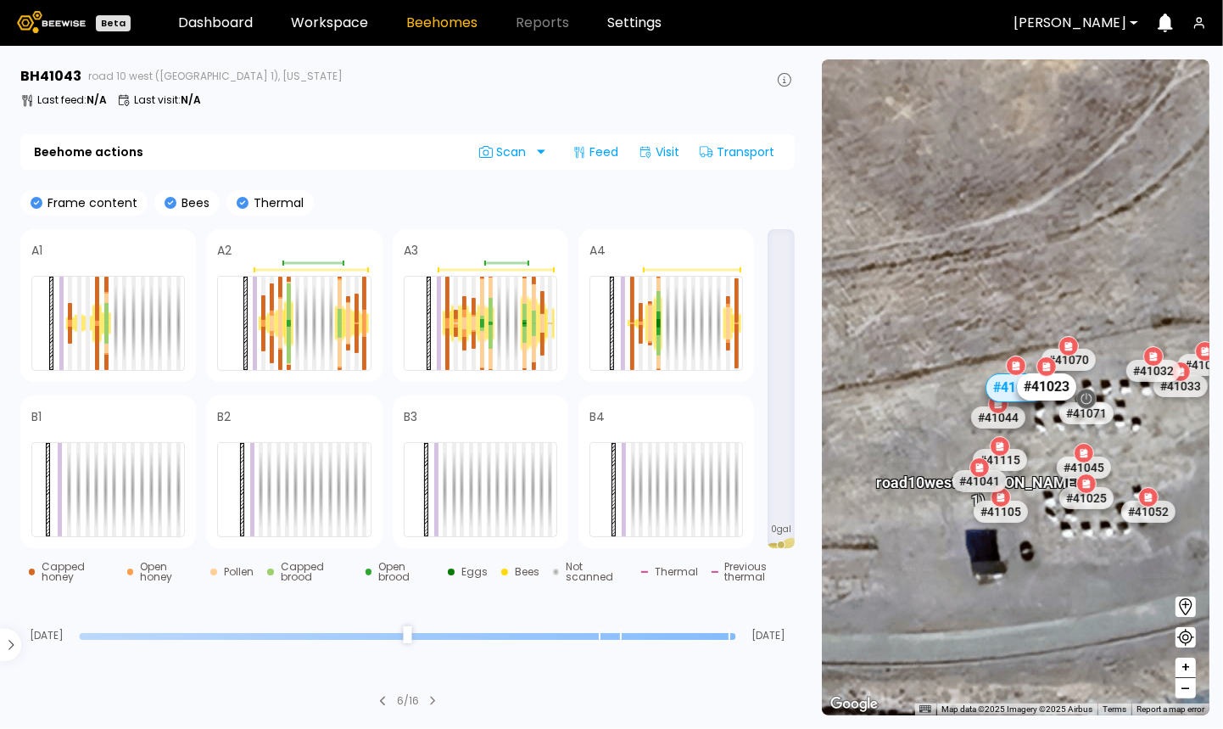
click at [1058, 392] on div "# 41023" at bounding box center [1046, 385] width 59 height 27
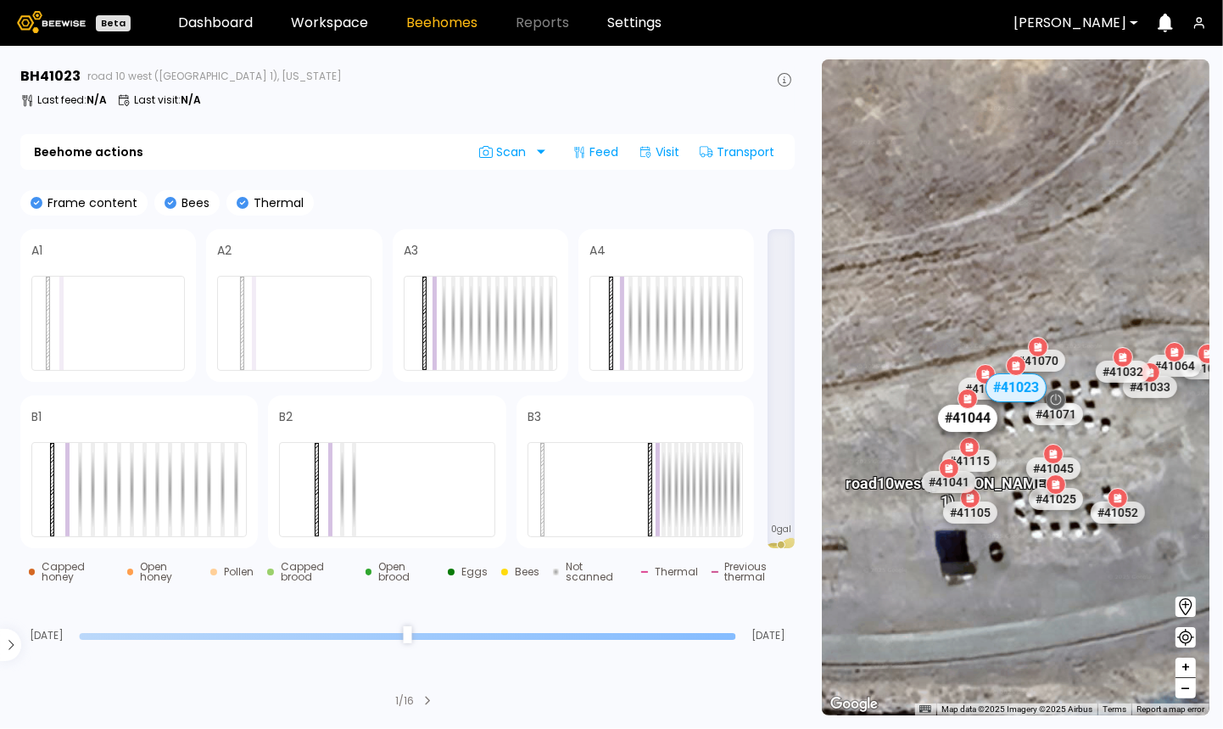
click at [971, 418] on div "# 41044" at bounding box center [967, 418] width 59 height 27
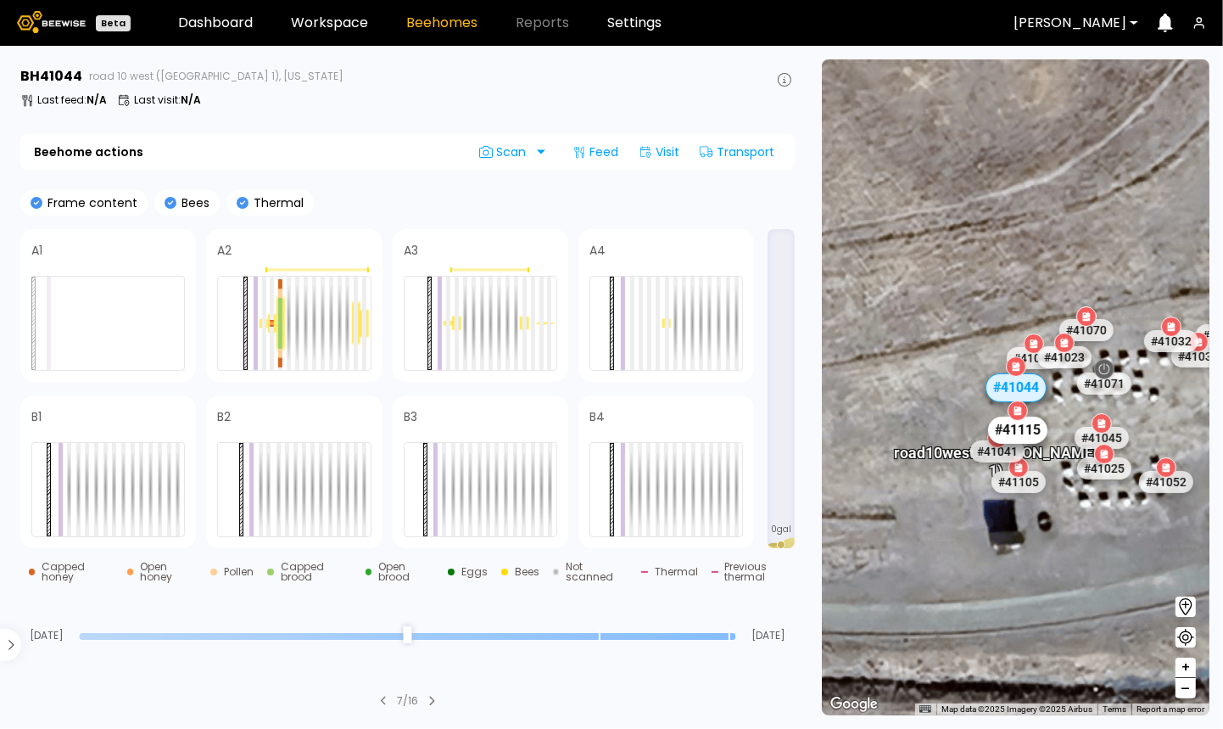
click at [1030, 429] on div "# 41115" at bounding box center [1017, 429] width 59 height 27
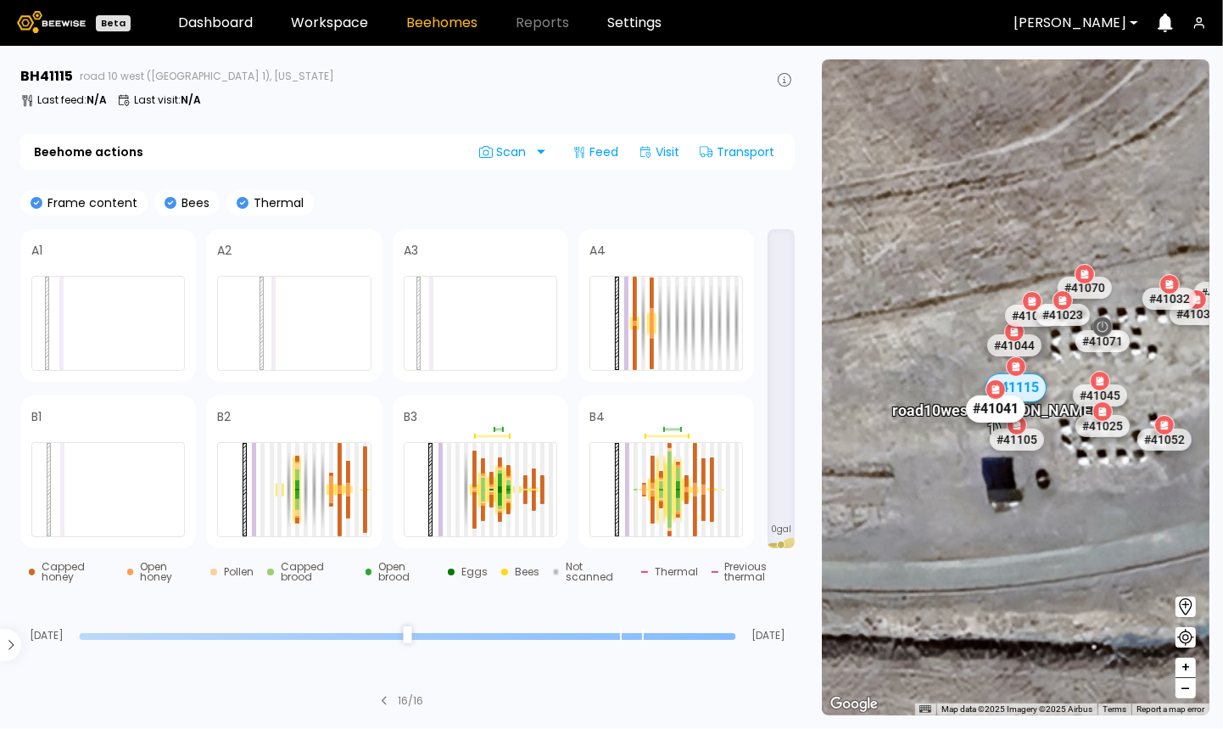
click at [999, 414] on div "# 41041" at bounding box center [995, 408] width 59 height 27
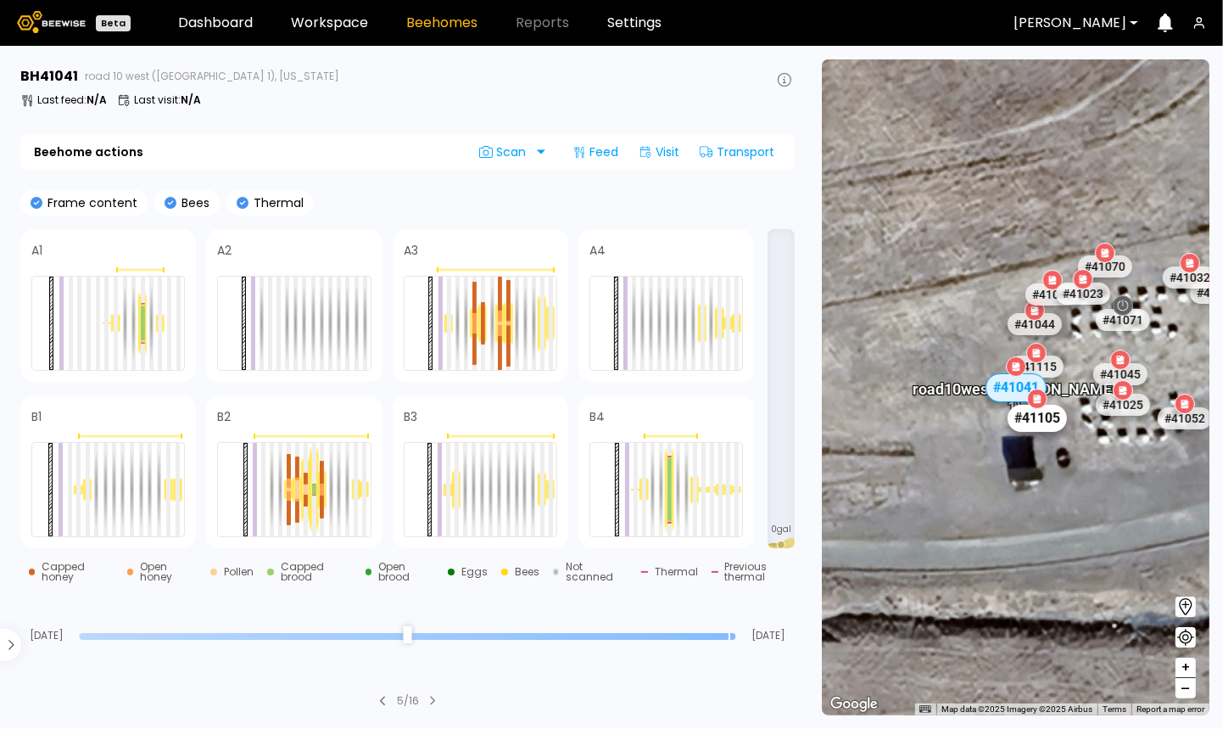
click at [1042, 426] on div "# 41105" at bounding box center [1037, 417] width 59 height 27
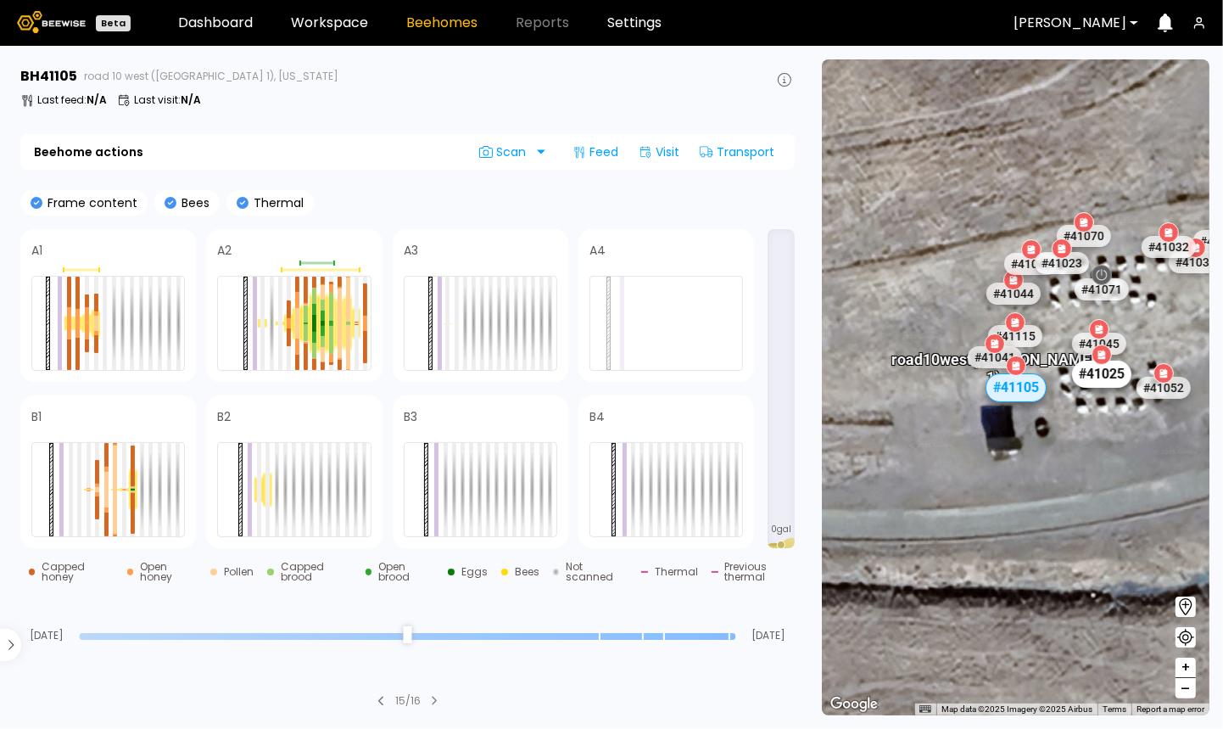
click at [1095, 374] on div "# 41025" at bounding box center [1101, 373] width 59 height 27
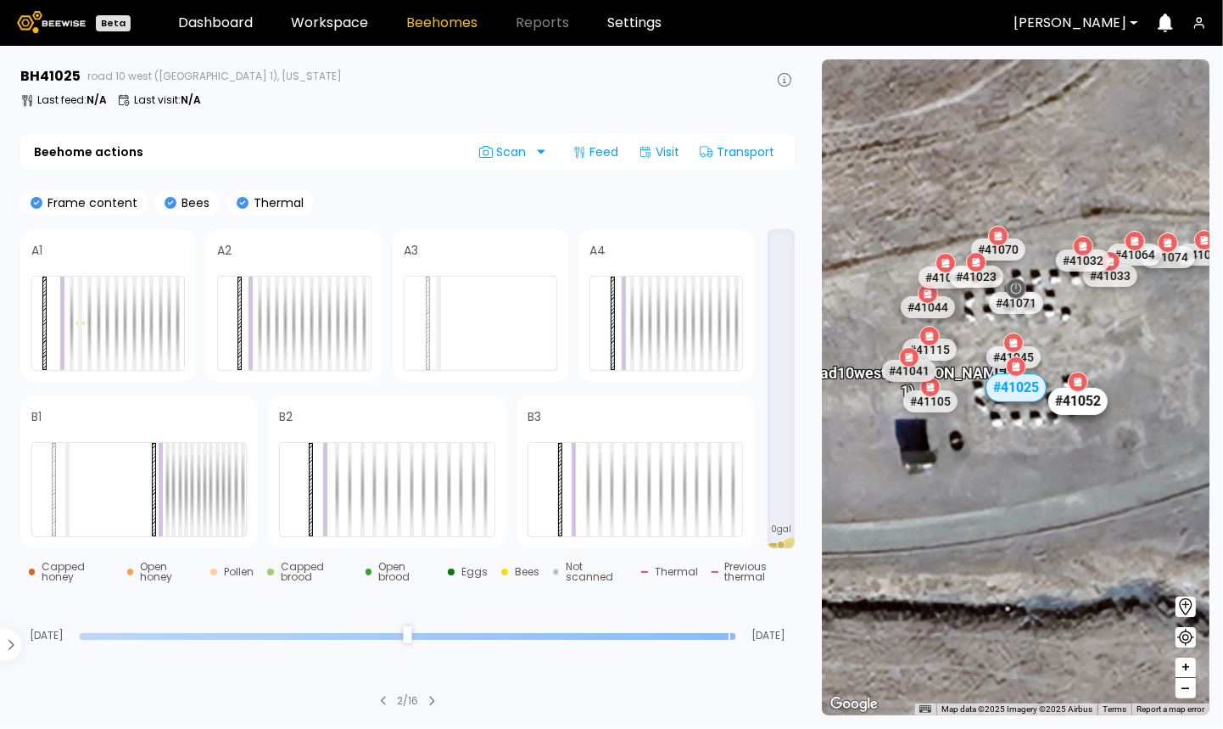
click at [1077, 399] on div "# 41052" at bounding box center [1077, 400] width 59 height 27
